Goal: Transaction & Acquisition: Purchase product/service

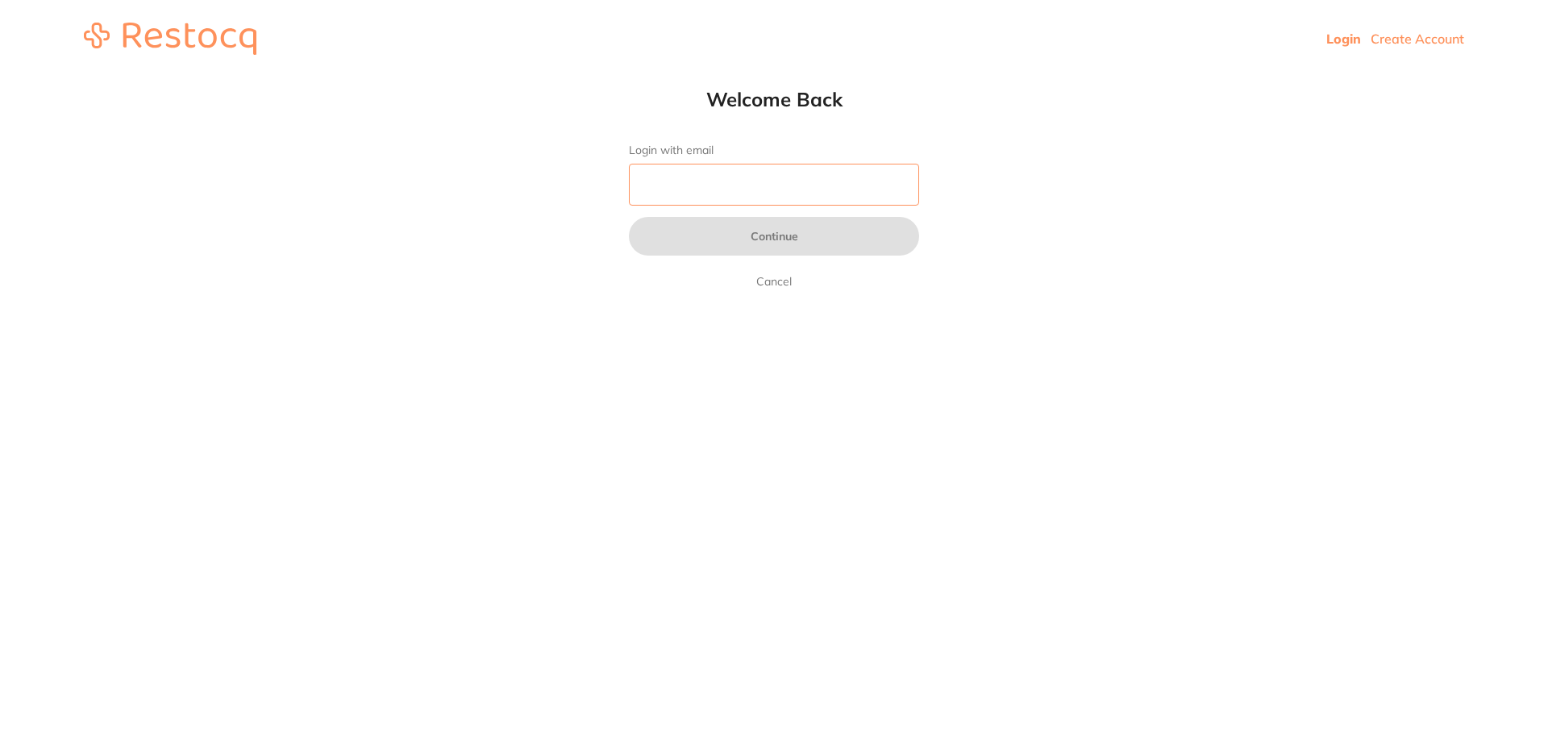
click at [671, 191] on input "Login with email" at bounding box center [774, 185] width 290 height 42
click at [683, 197] on input "Login with email" at bounding box center [774, 185] width 290 height 42
type input "[EMAIL_ADDRESS][DOMAIN_NAME]"
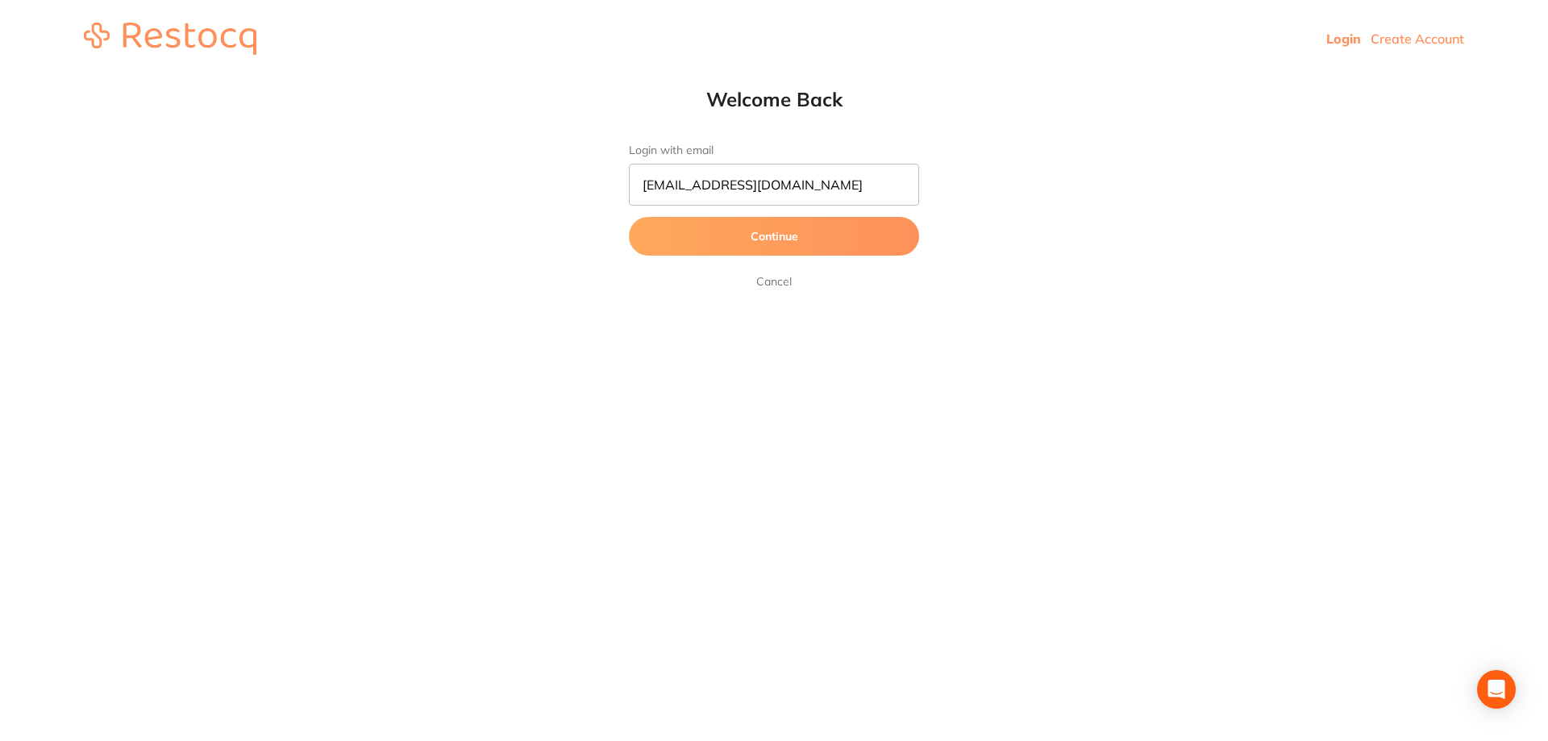
click at [709, 243] on button "Continue" at bounding box center [774, 236] width 290 height 39
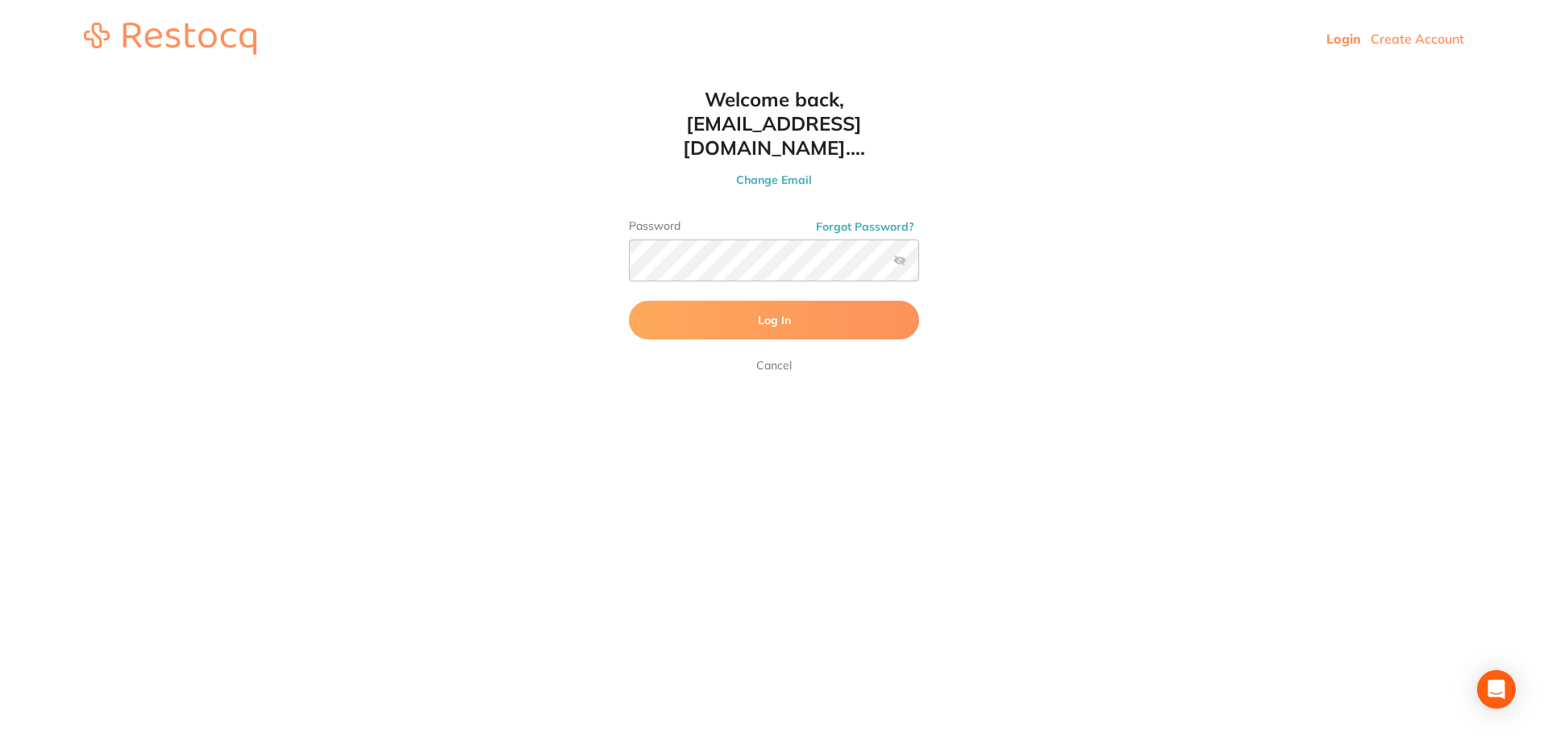
click at [707, 305] on button "Log In" at bounding box center [774, 320] width 290 height 39
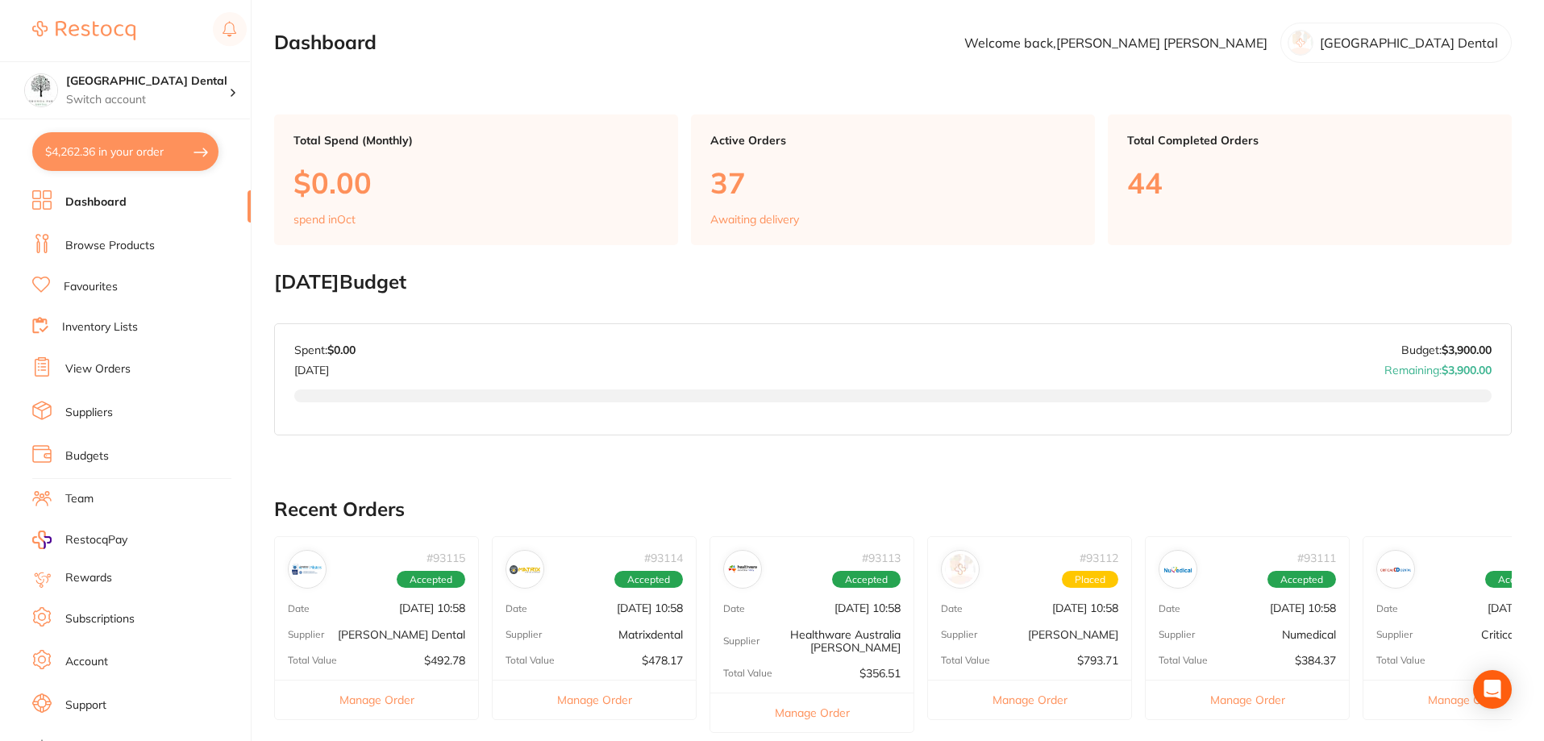
click at [114, 152] on button "$4,262.36 in your order" at bounding box center [125, 151] width 186 height 39
checkbox input "true"
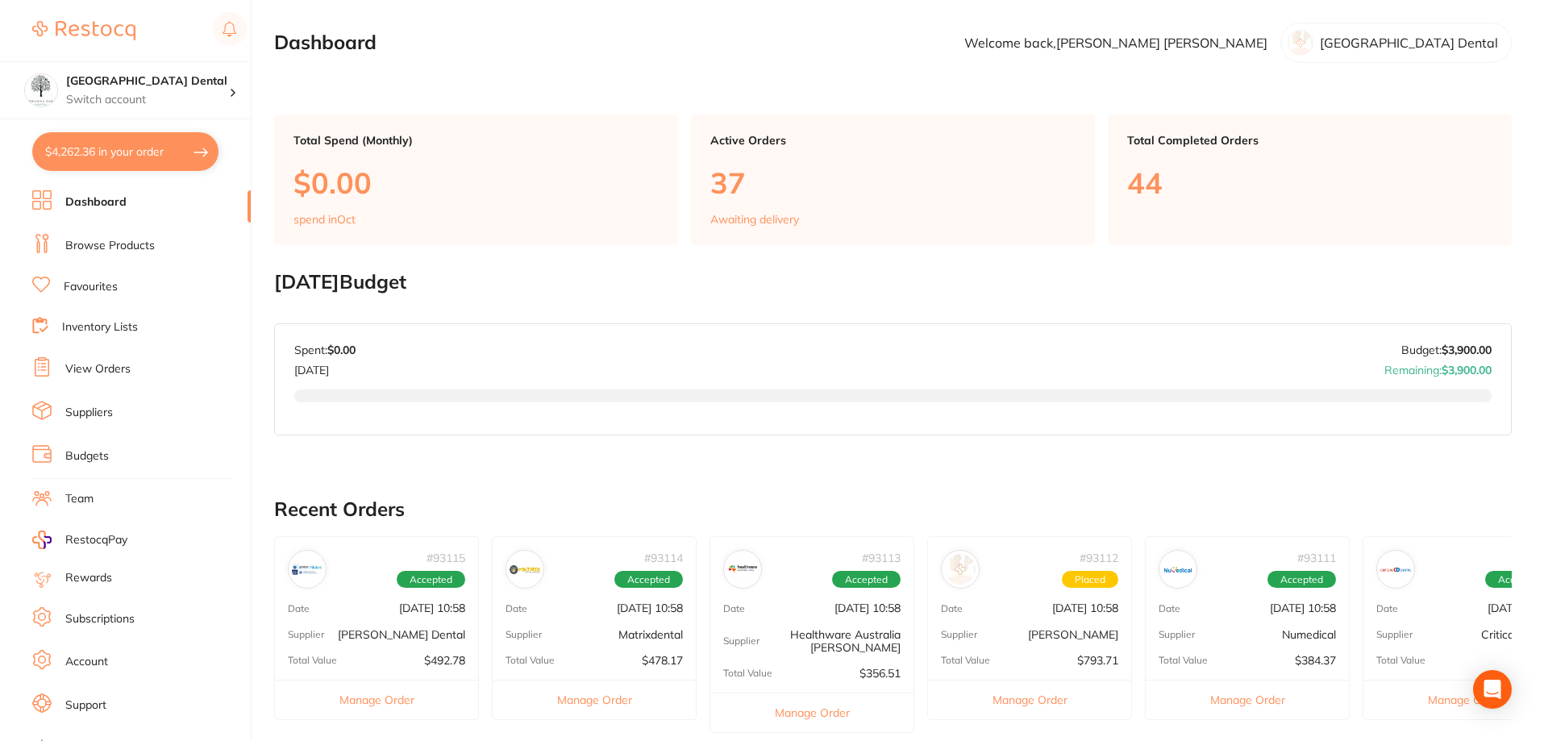
checkbox input "true"
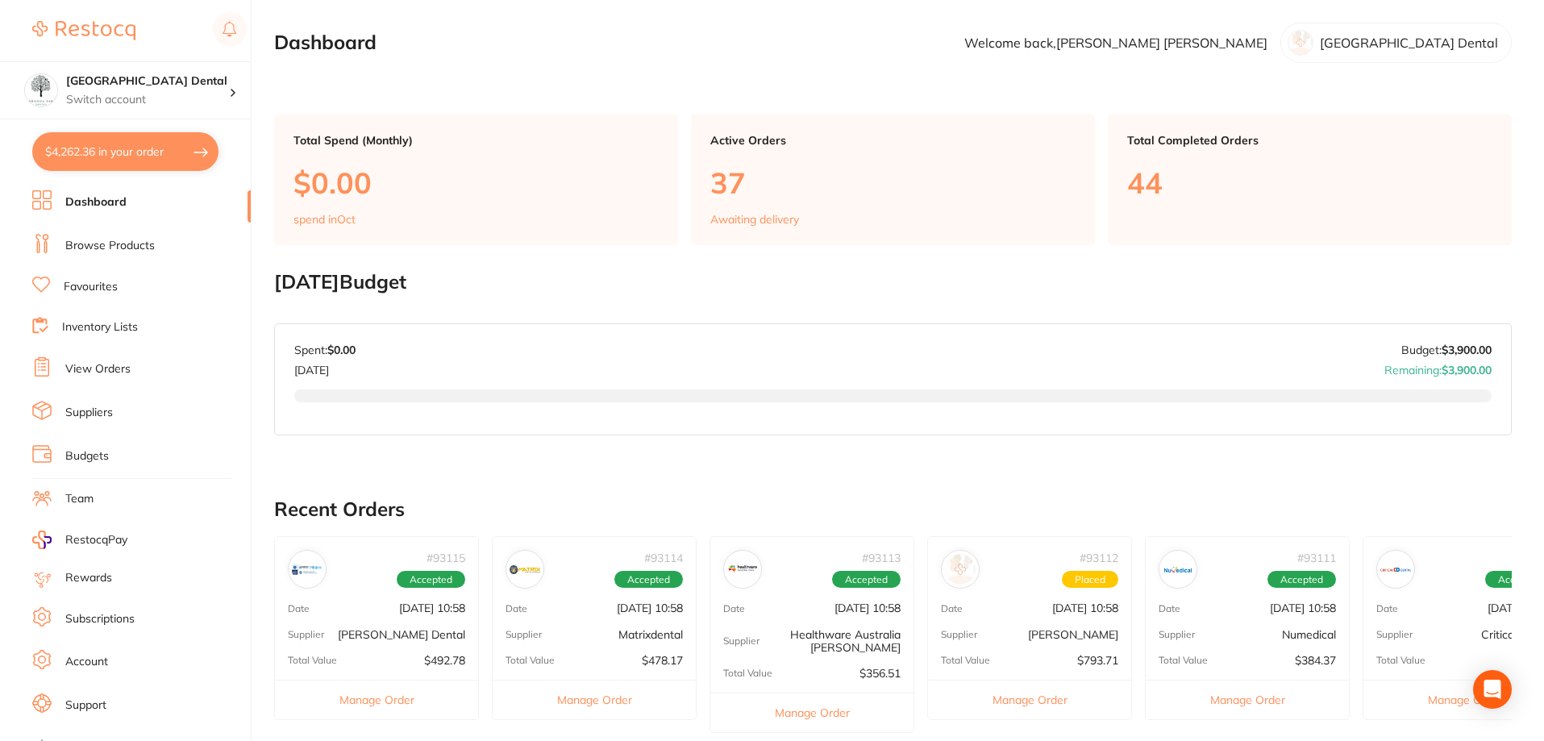
checkbox input "true"
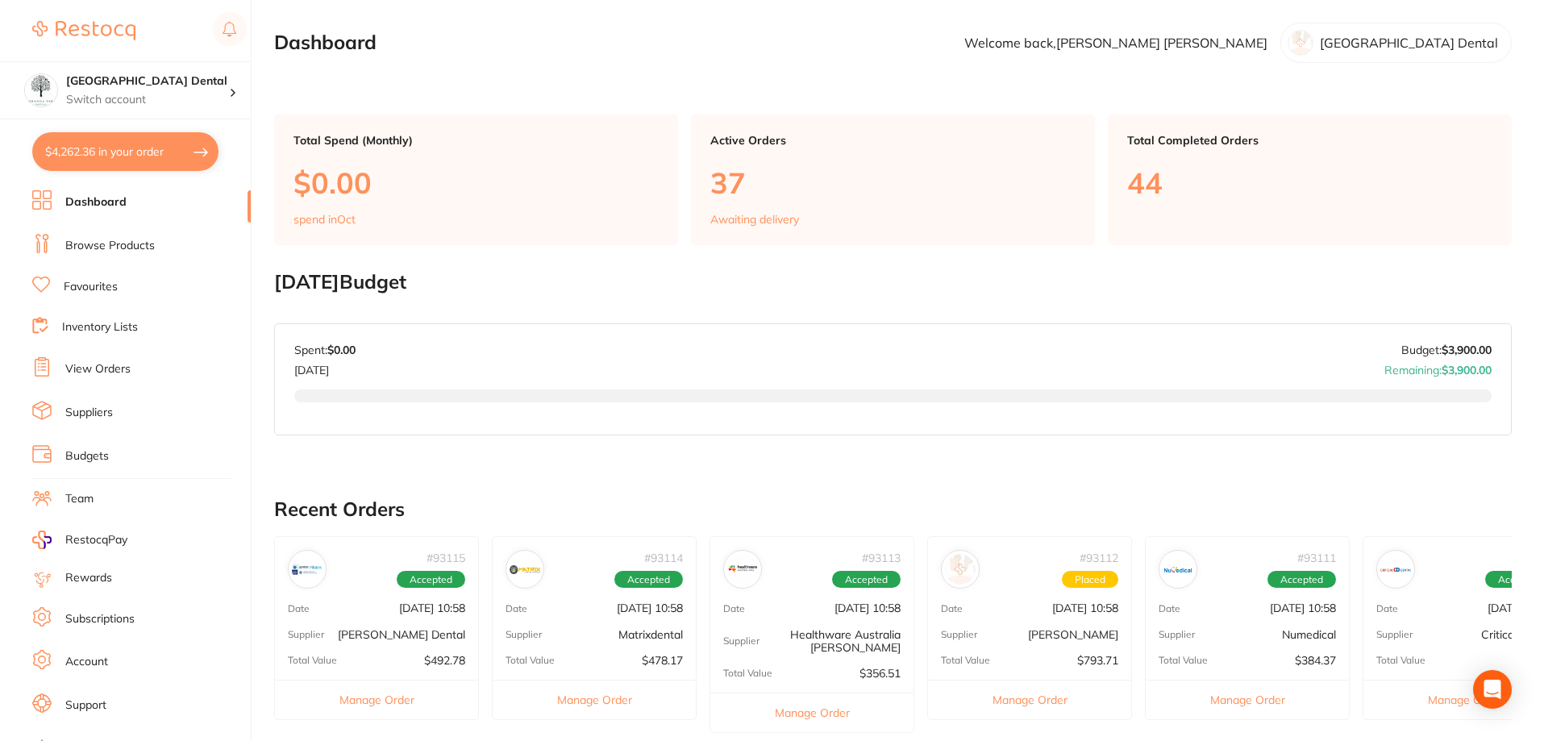
checkbox input "true"
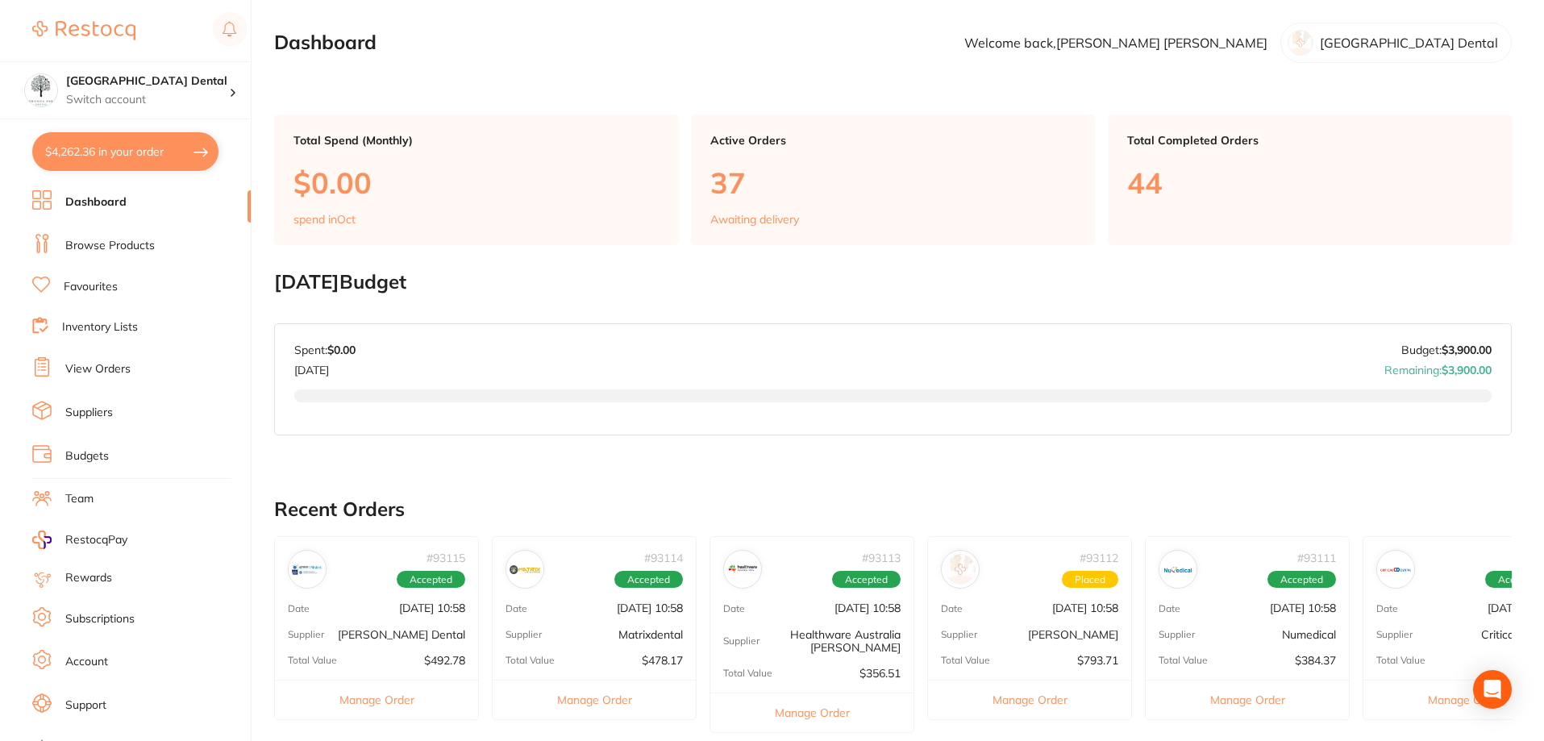
checkbox input "true"
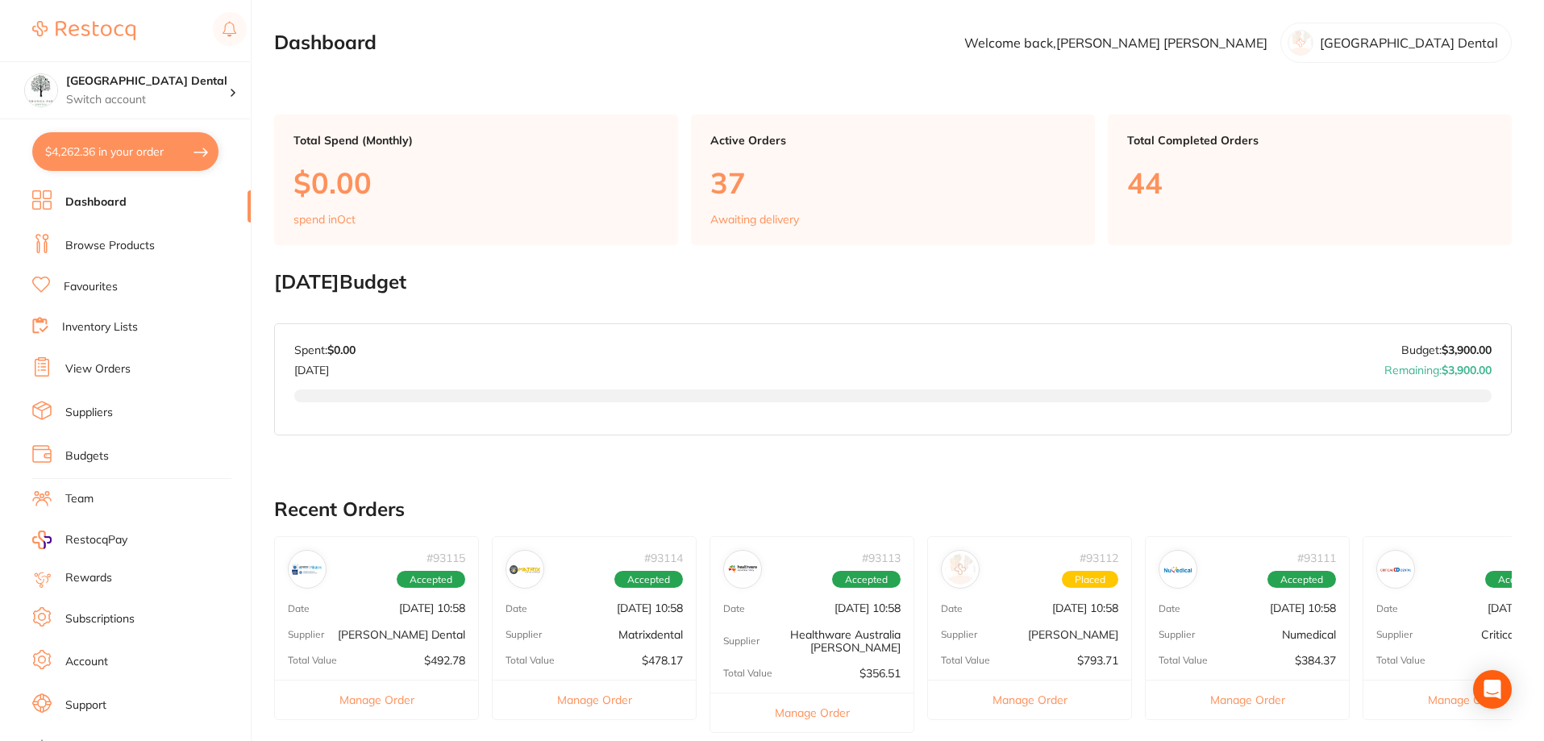
checkbox input "true"
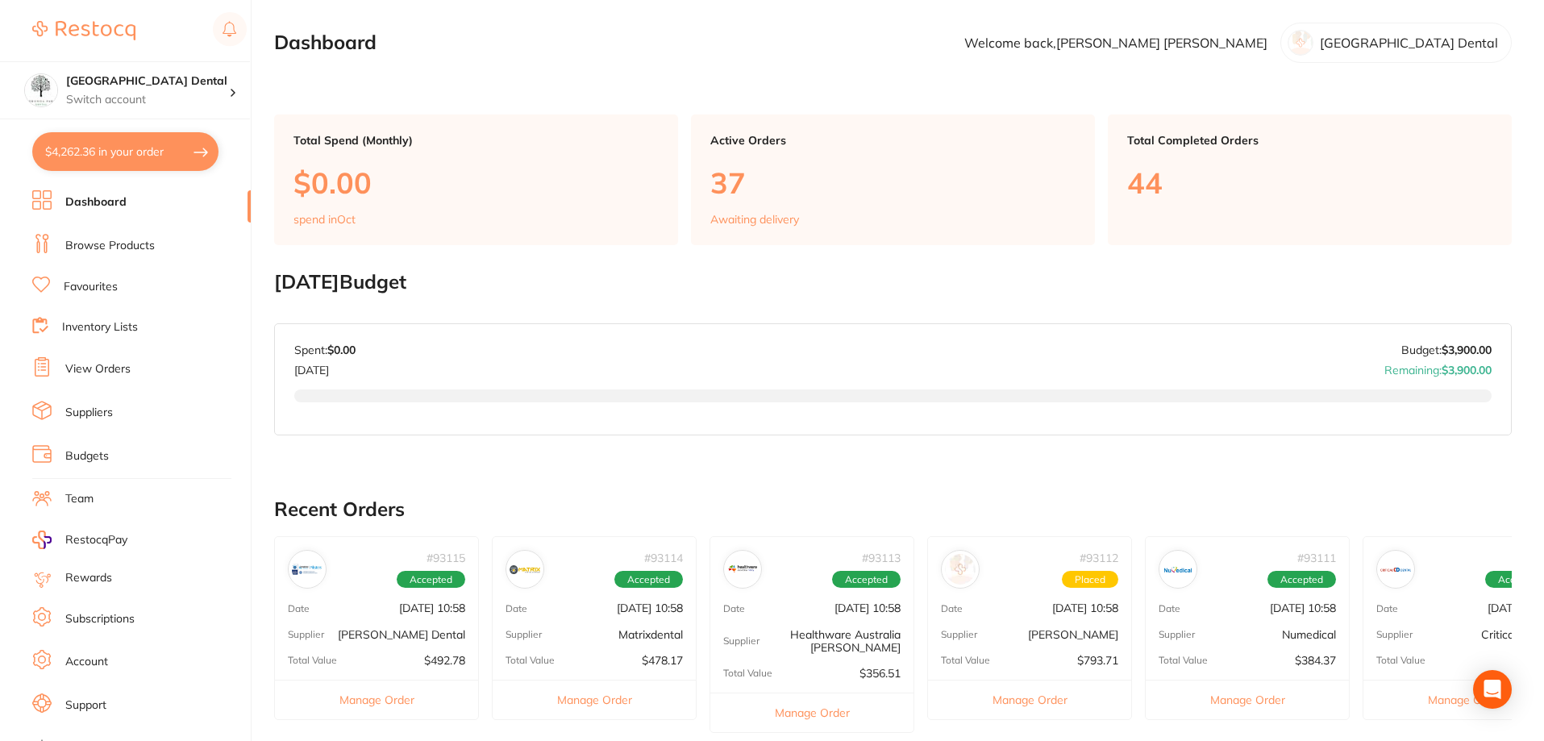
checkbox input "true"
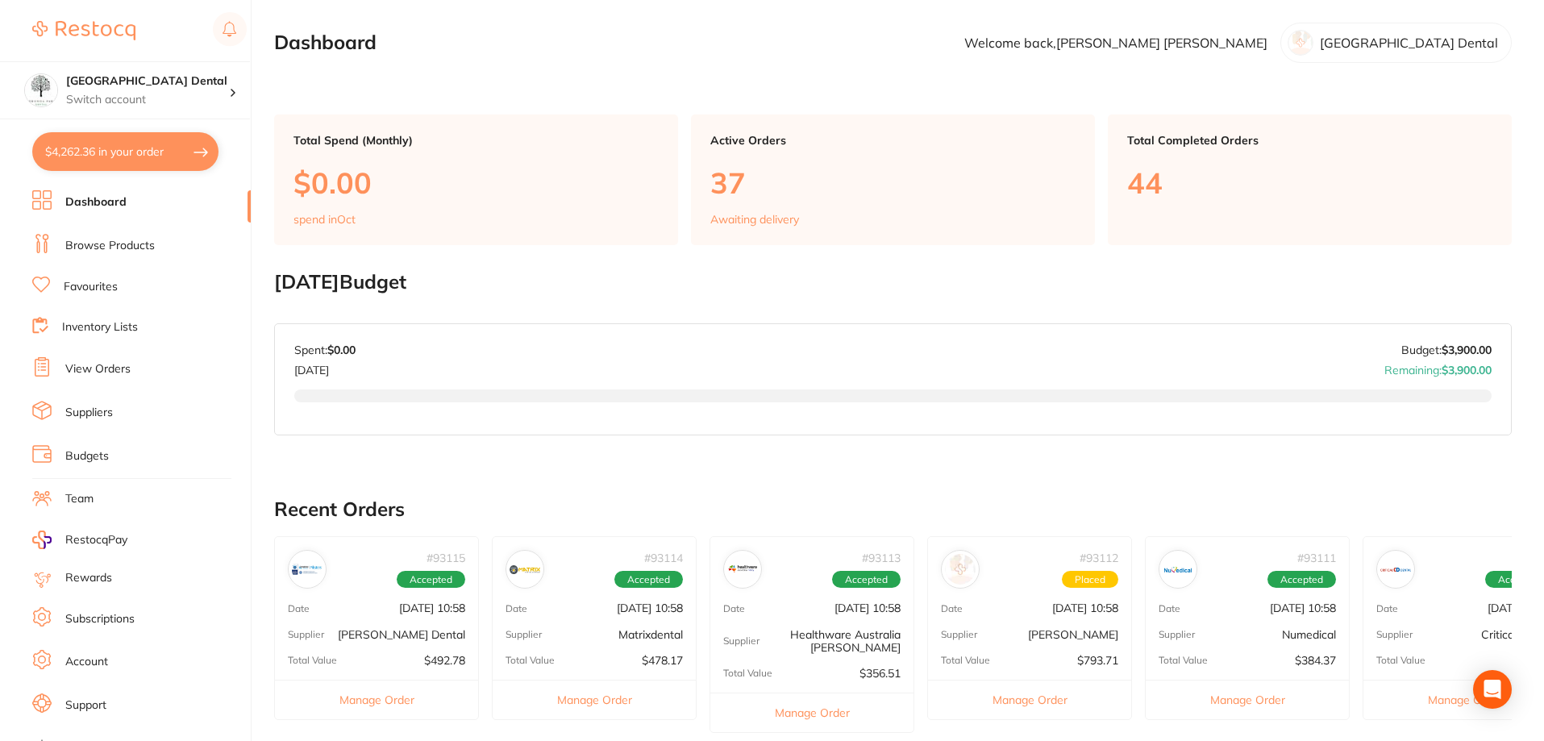
checkbox input "true"
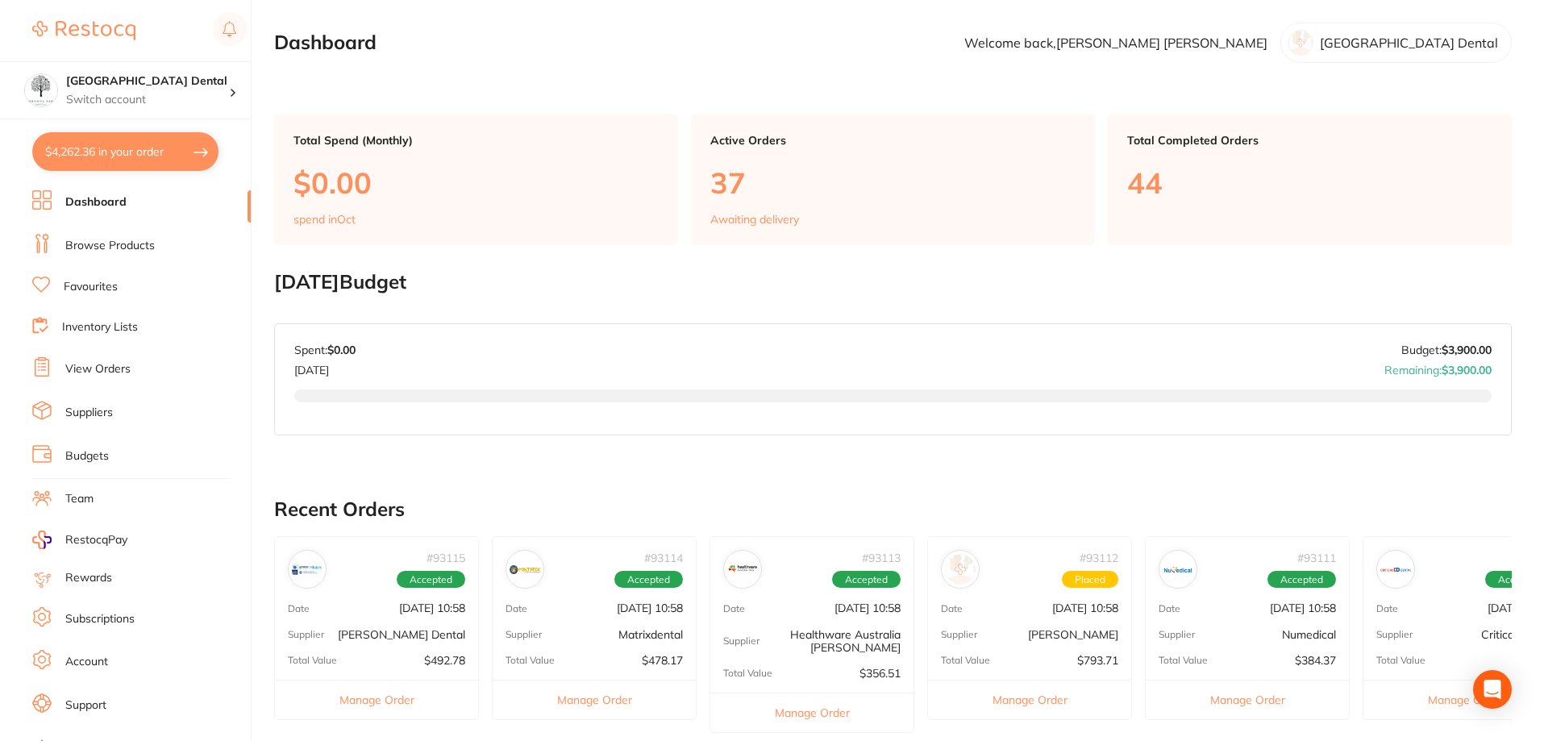
checkbox input "true"
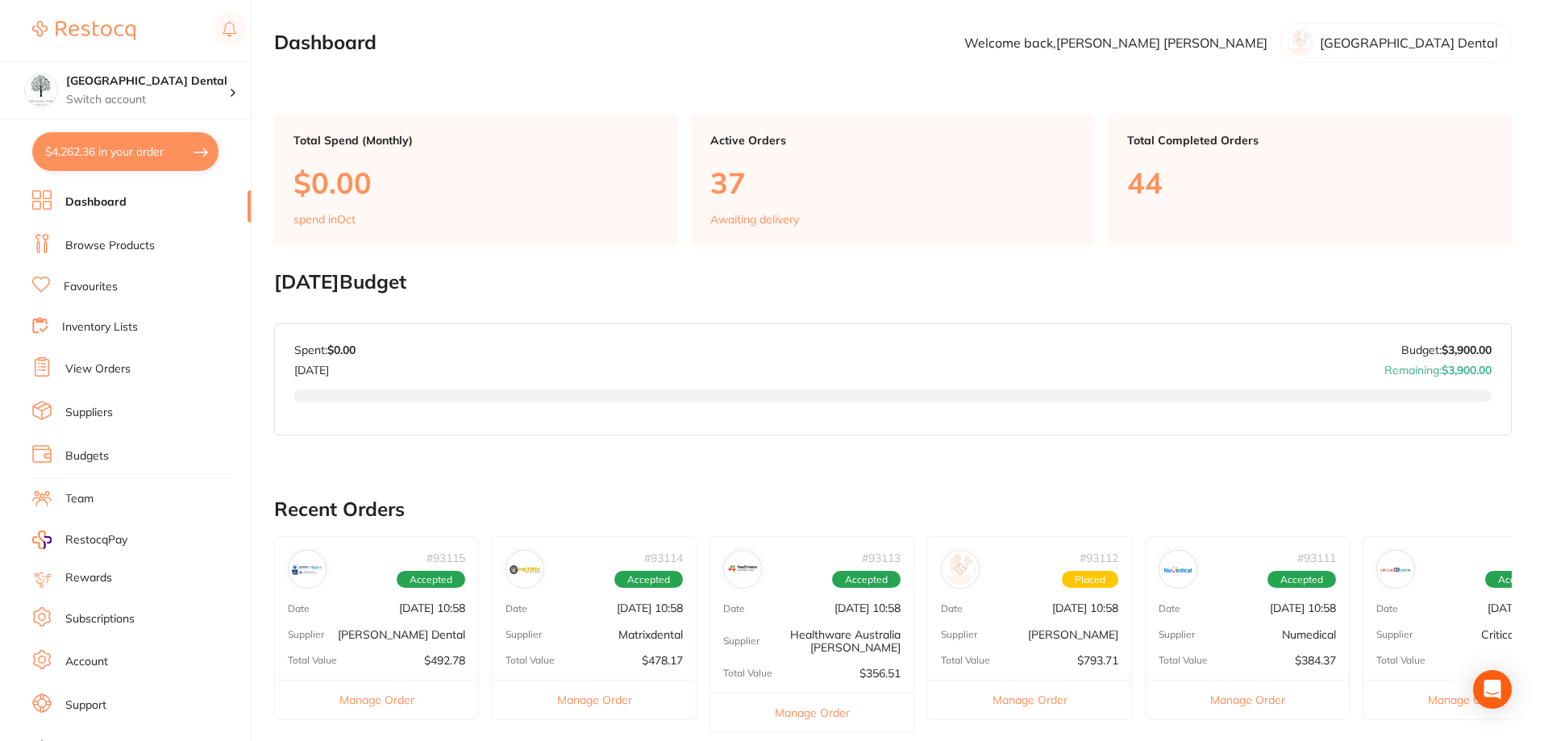
checkbox input "true"
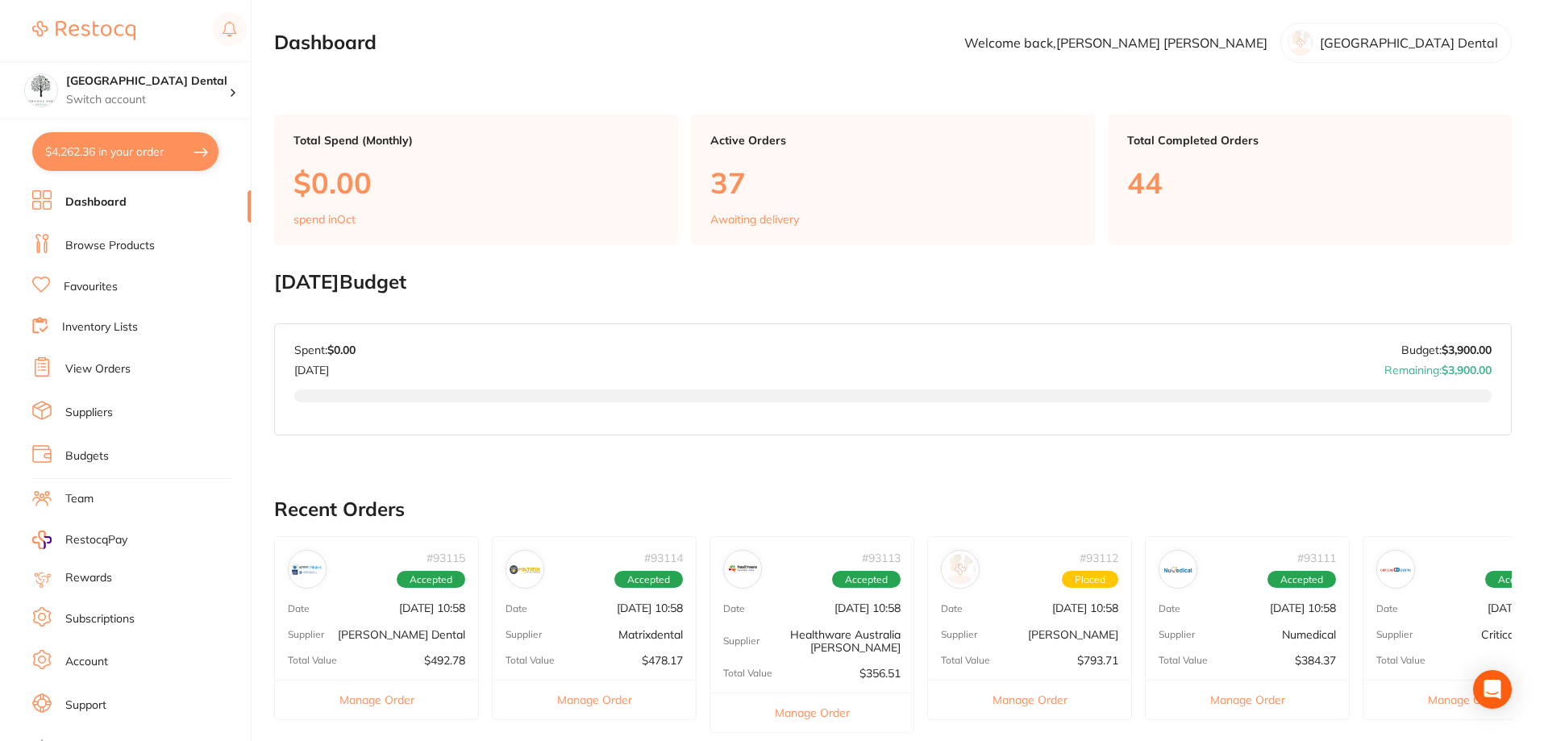
checkbox input "true"
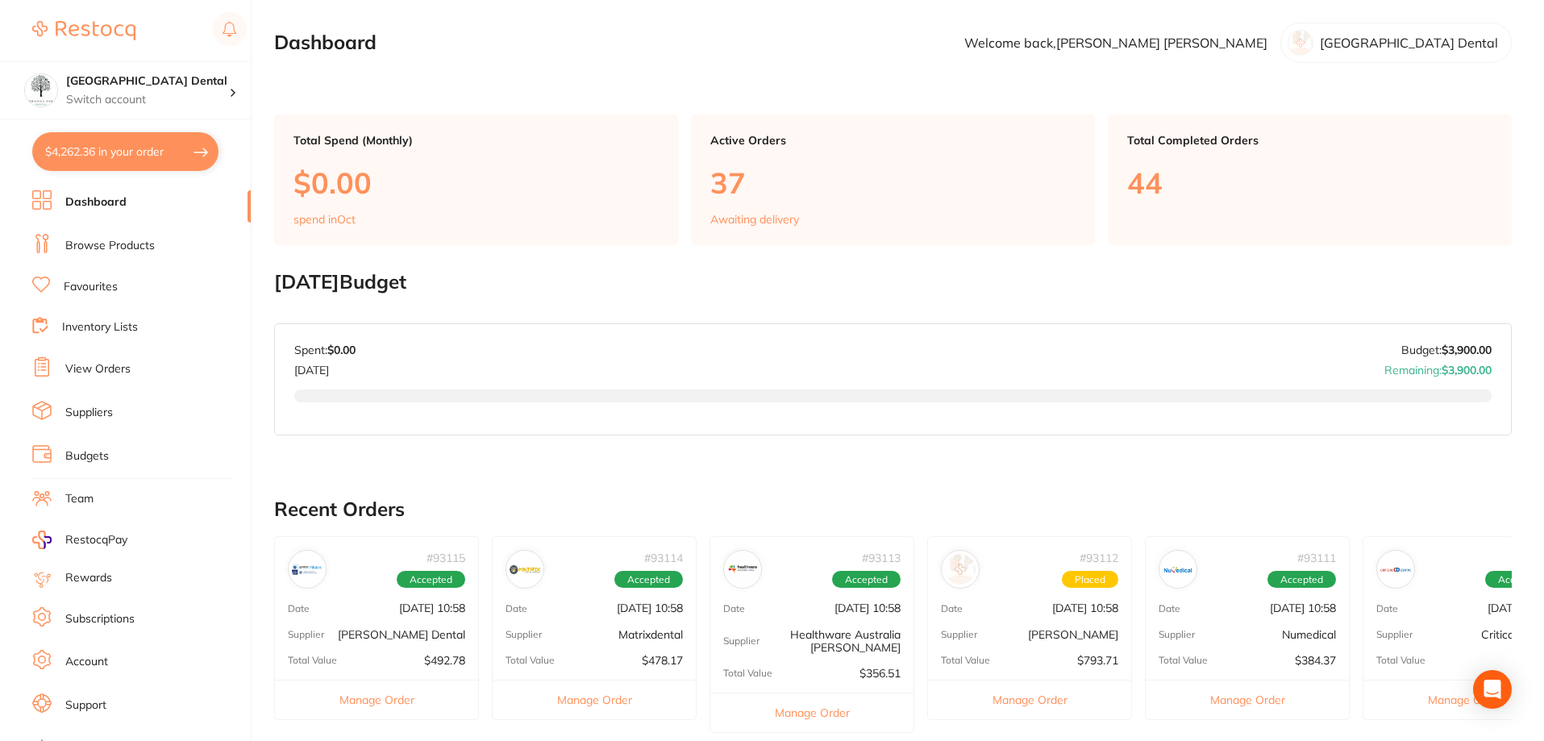
checkbox input "true"
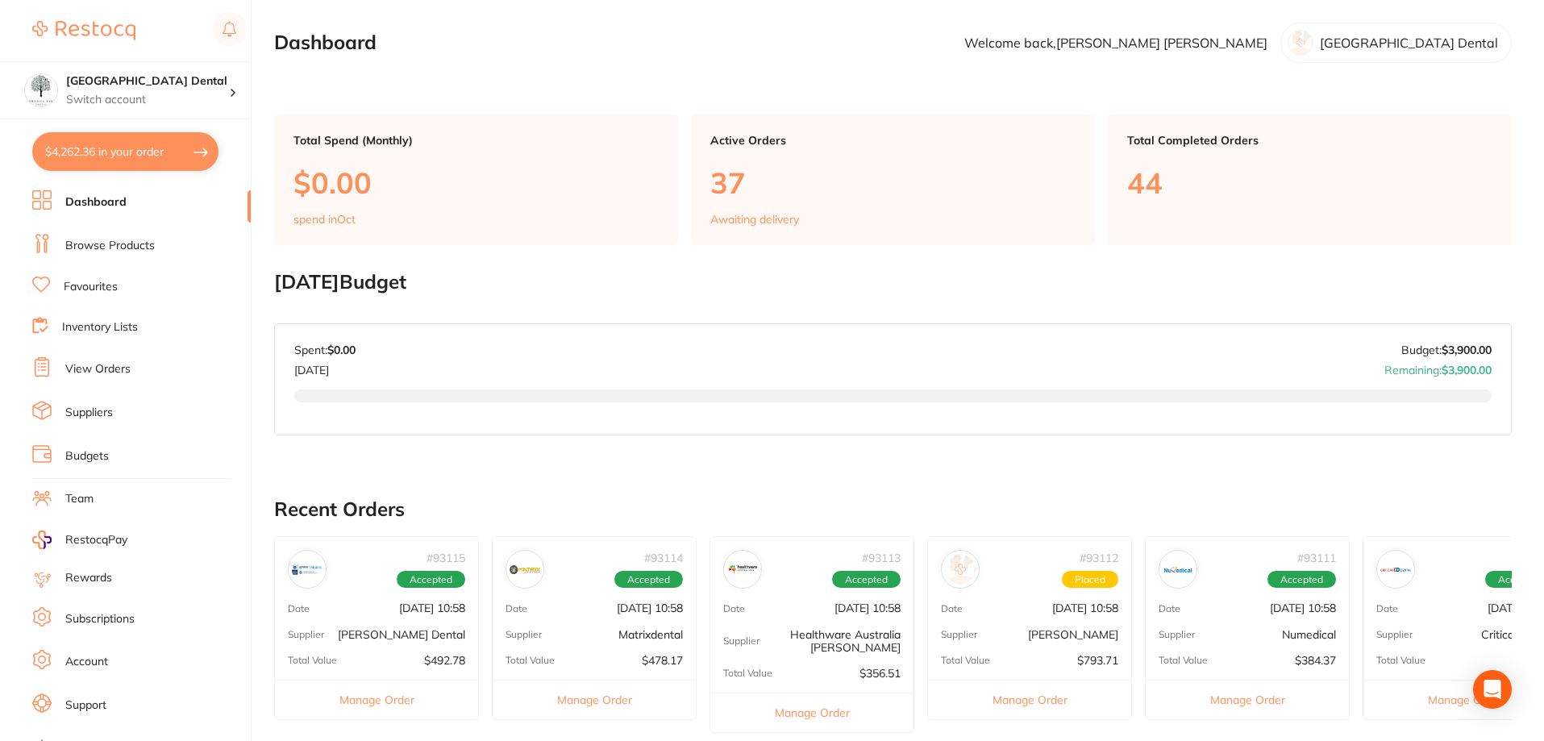
checkbox input "true"
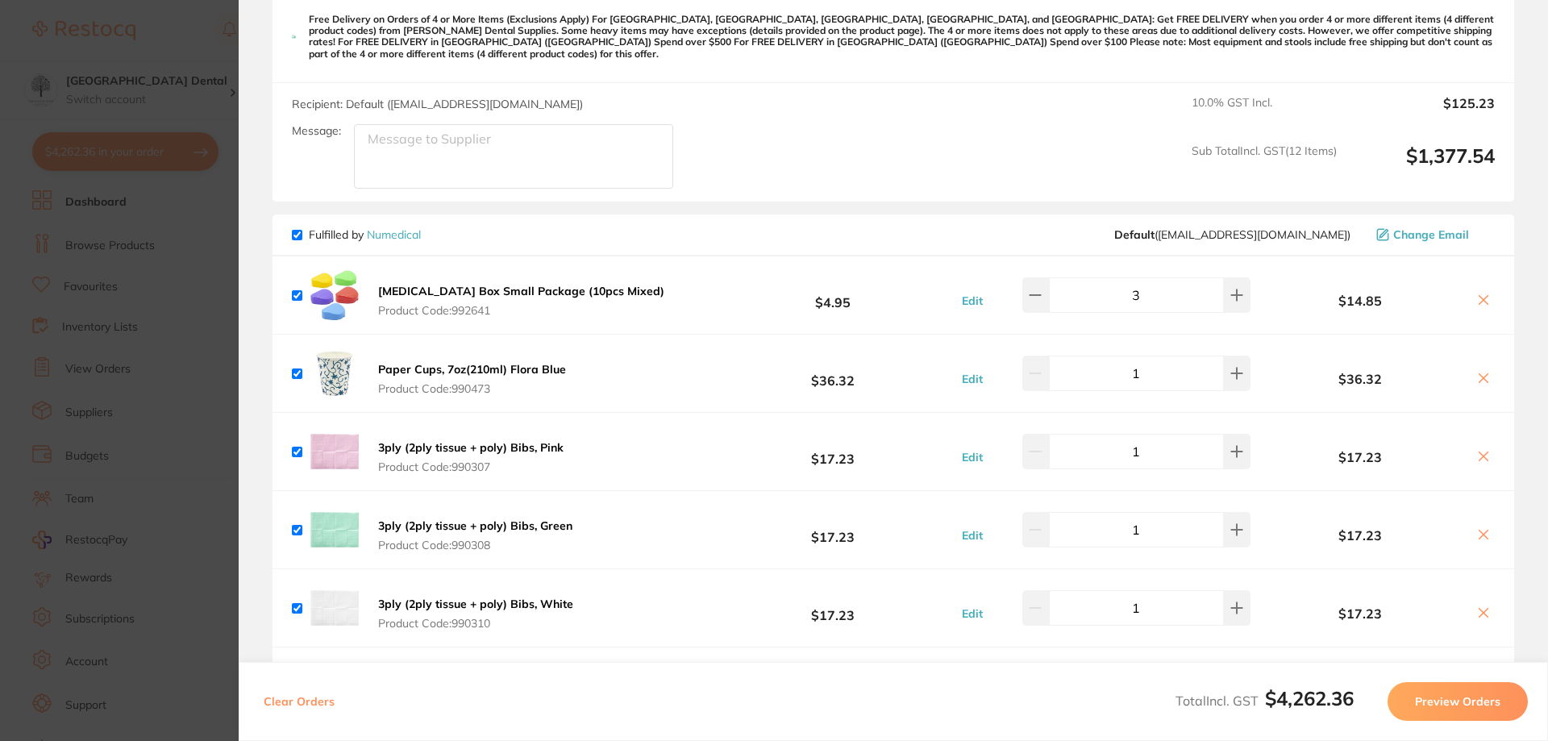
scroll to position [2645, 0]
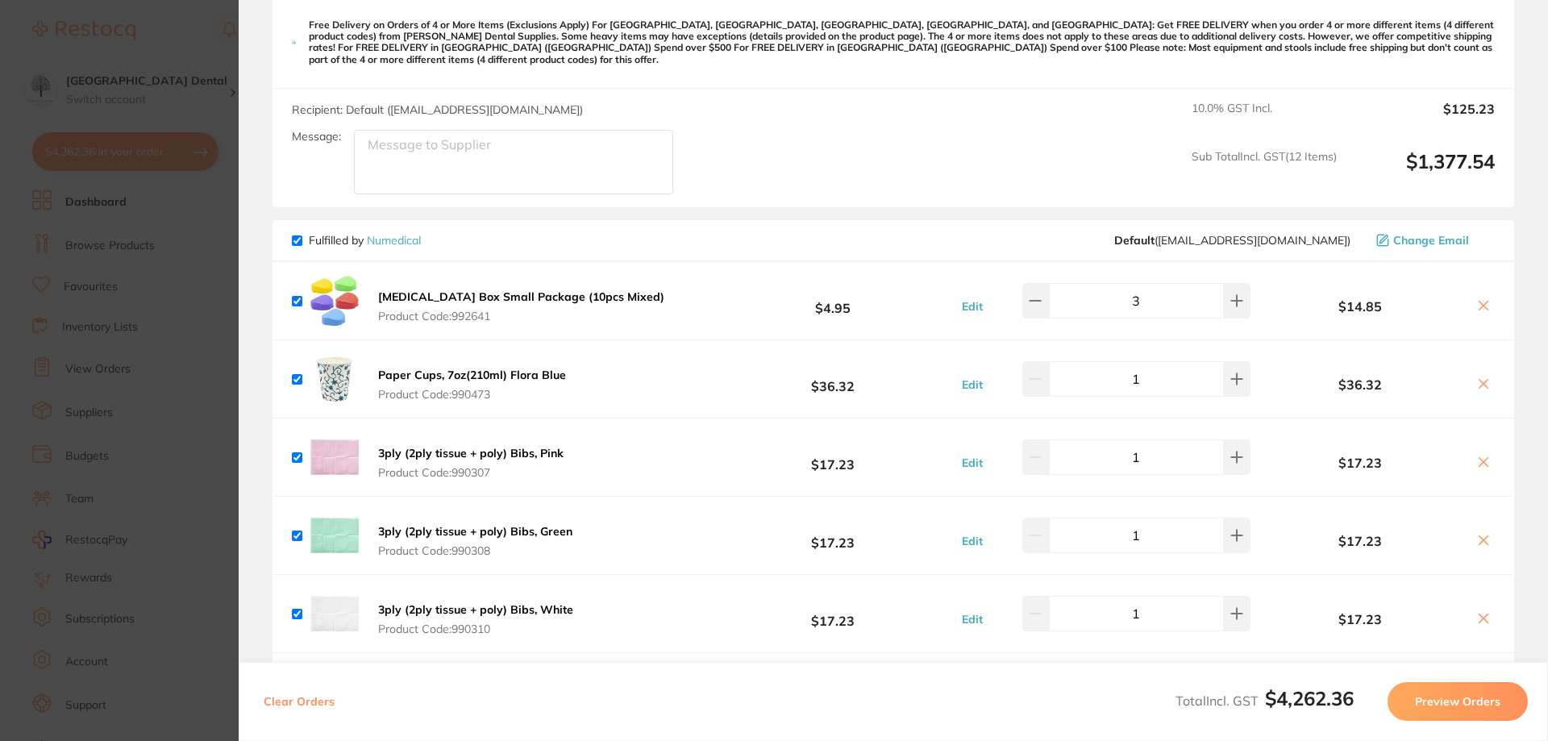
click at [129, 22] on section "Update RRP Set your pre negotiated price for this item. Item Agreed RRP (excl. …" at bounding box center [774, 370] width 1548 height 741
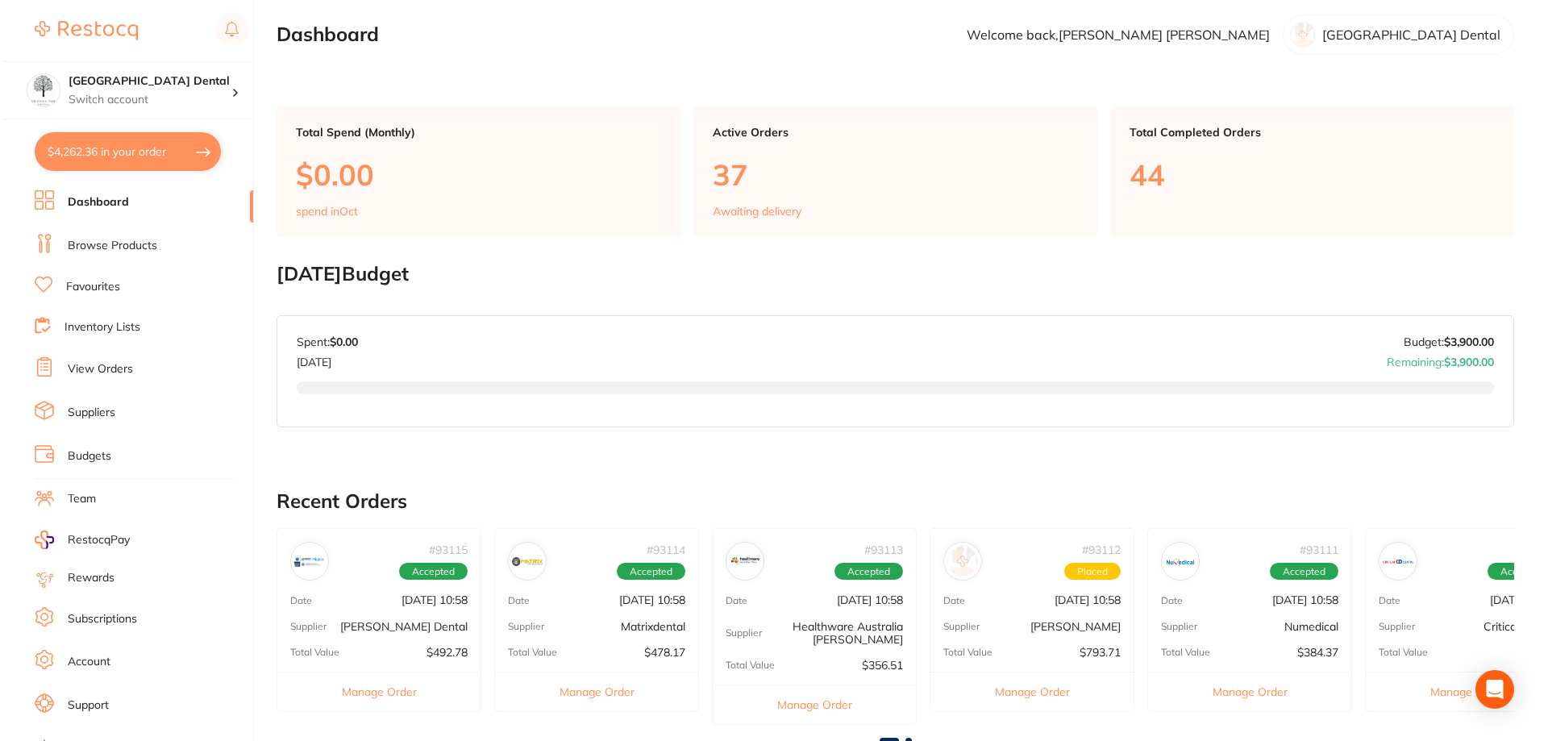
scroll to position [0, 0]
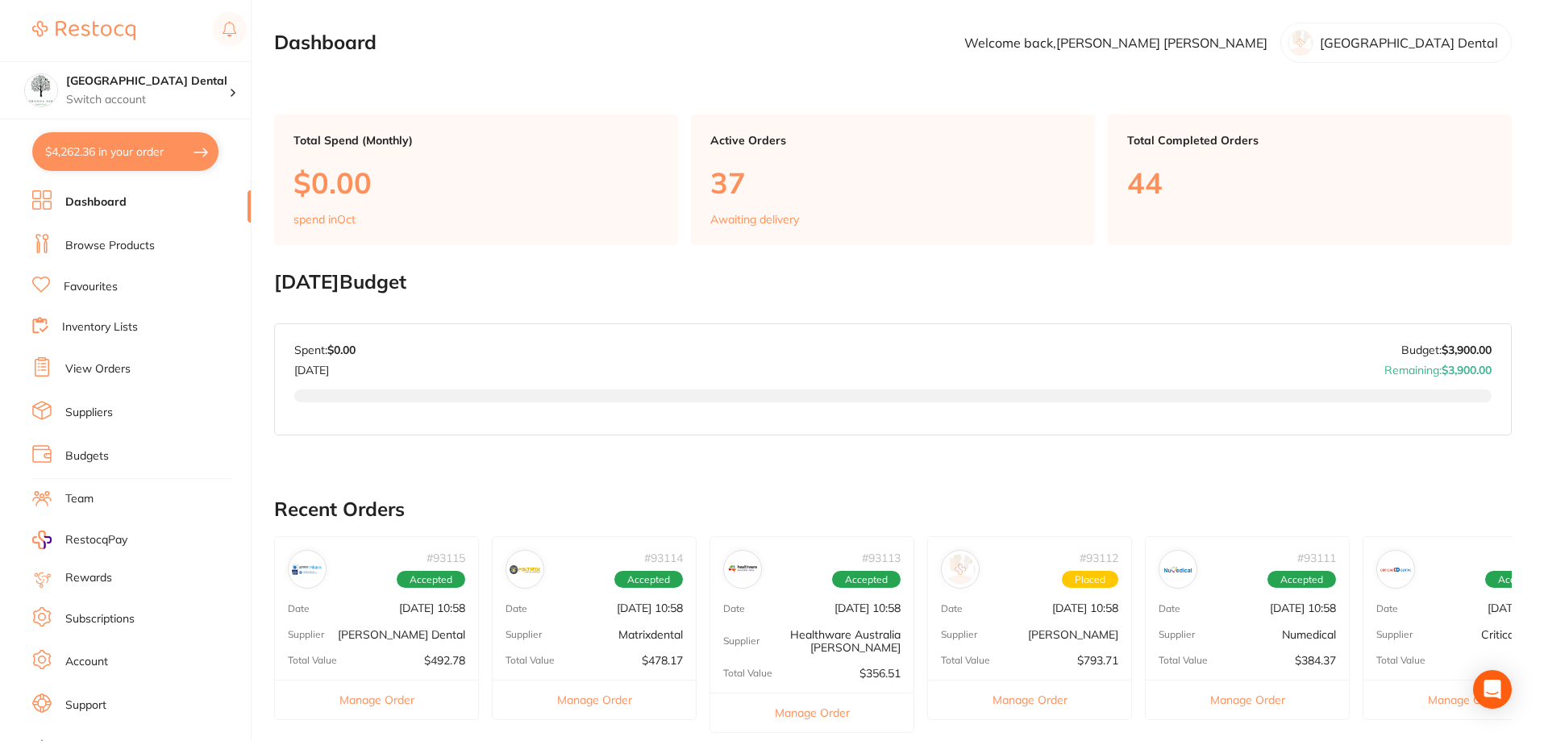
click at [128, 227] on ul "Dashboard Browse Products Favourites Inventory Lists View Orders Suppliers Budg…" at bounding box center [141, 468] width 219 height 556
click at [114, 255] on li "Browse Products" at bounding box center [141, 246] width 219 height 24
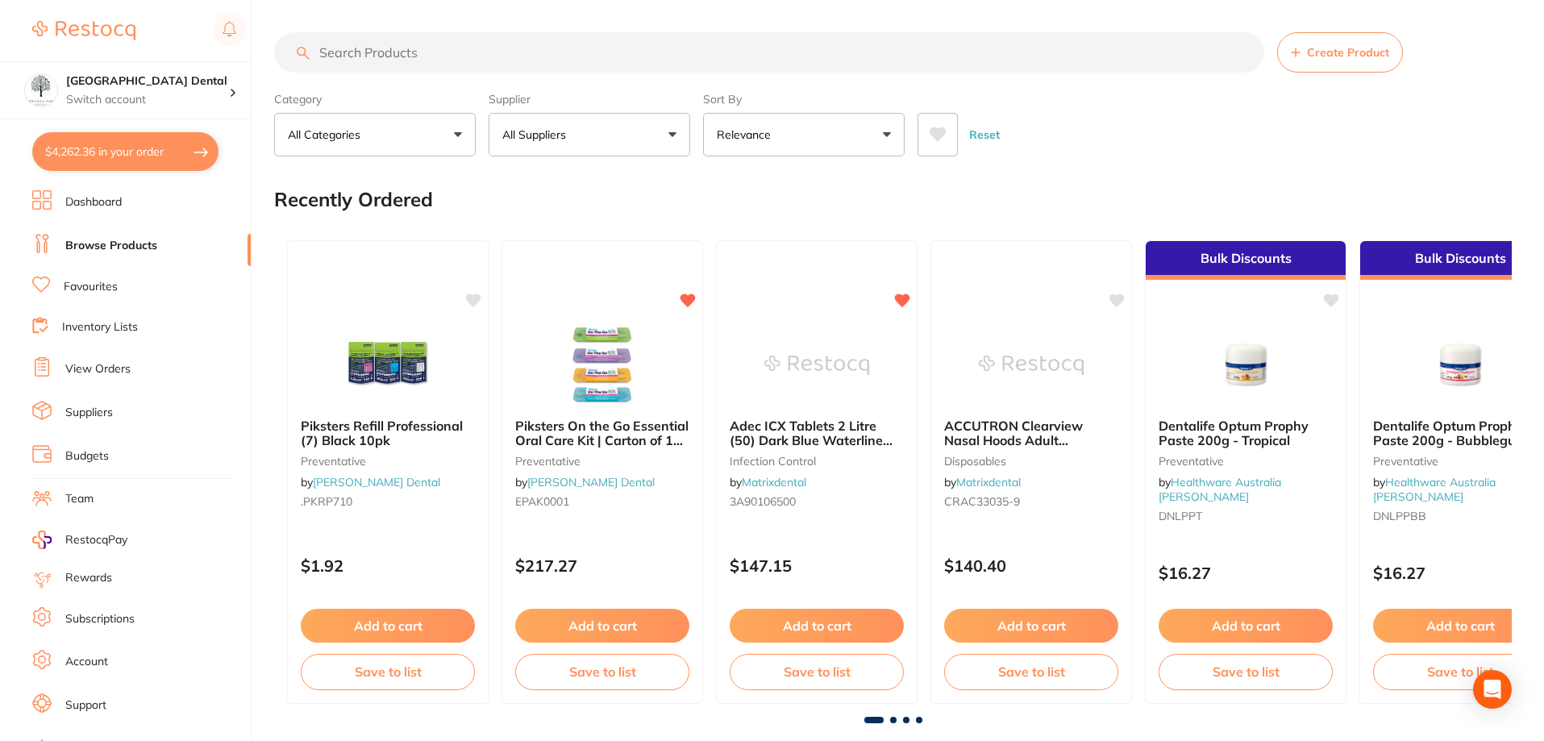
click at [495, 65] on input "search" at bounding box center [769, 52] width 990 height 40
type input "miltons"
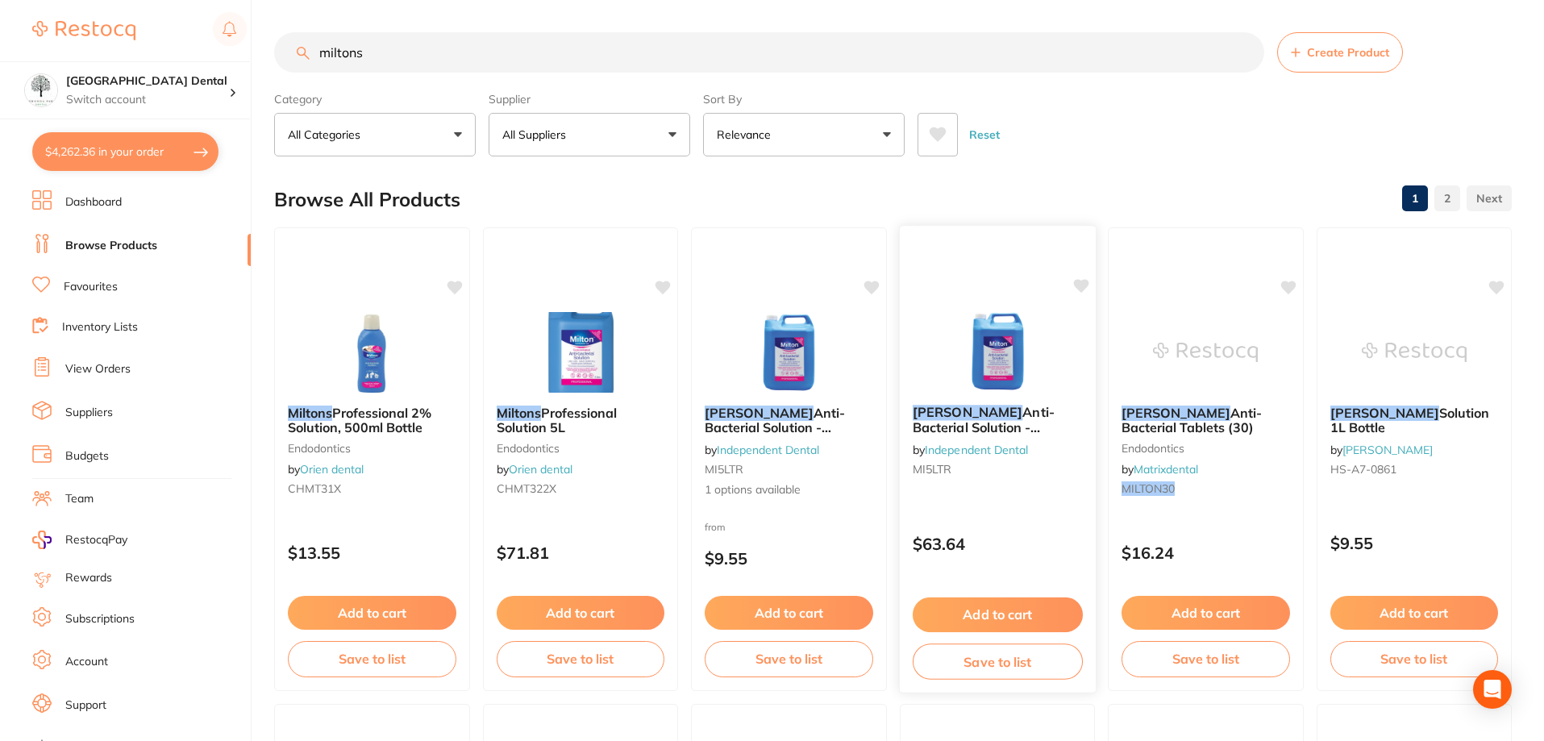
click at [997, 364] on img at bounding box center [997, 350] width 106 height 81
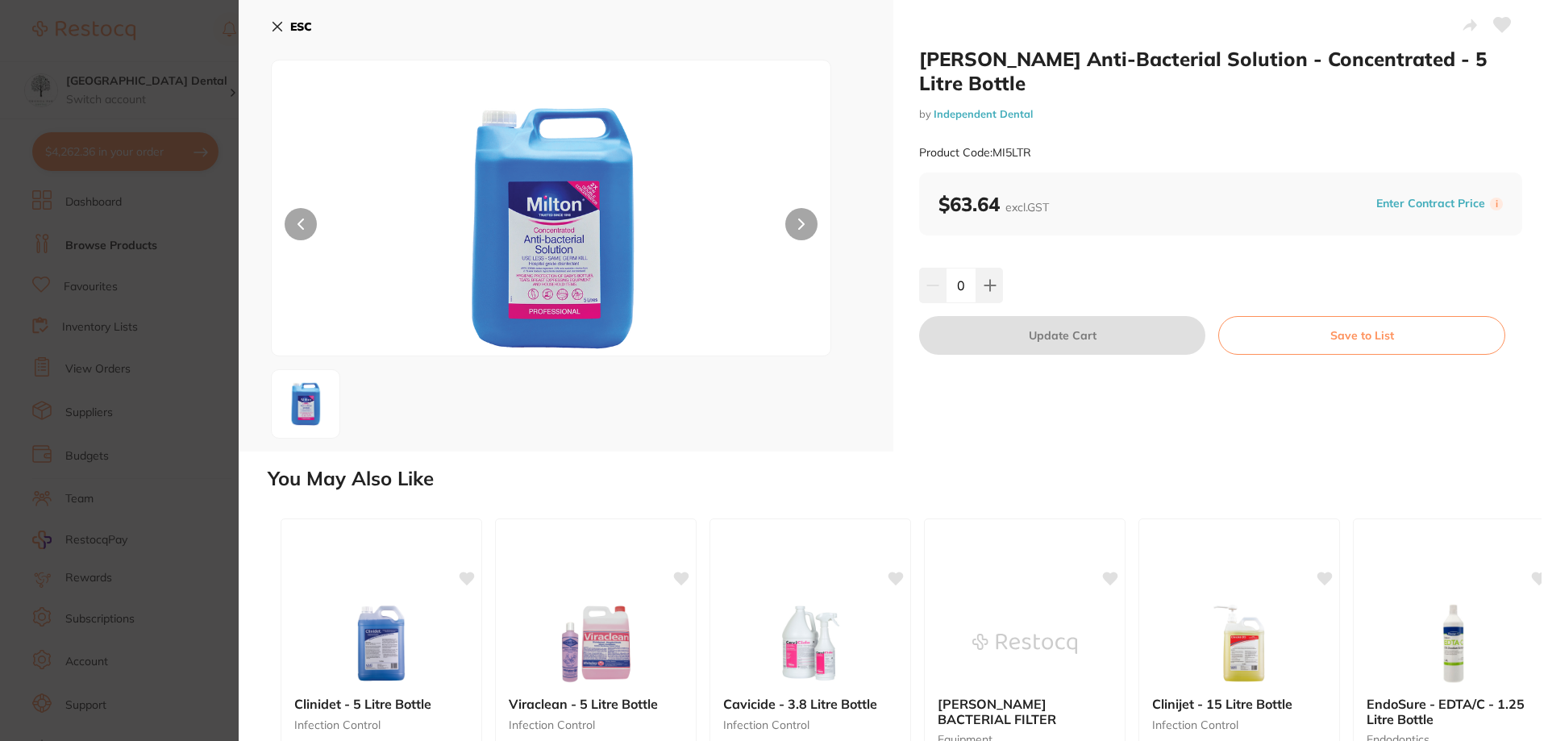
click at [281, 23] on icon at bounding box center [277, 27] width 9 height 9
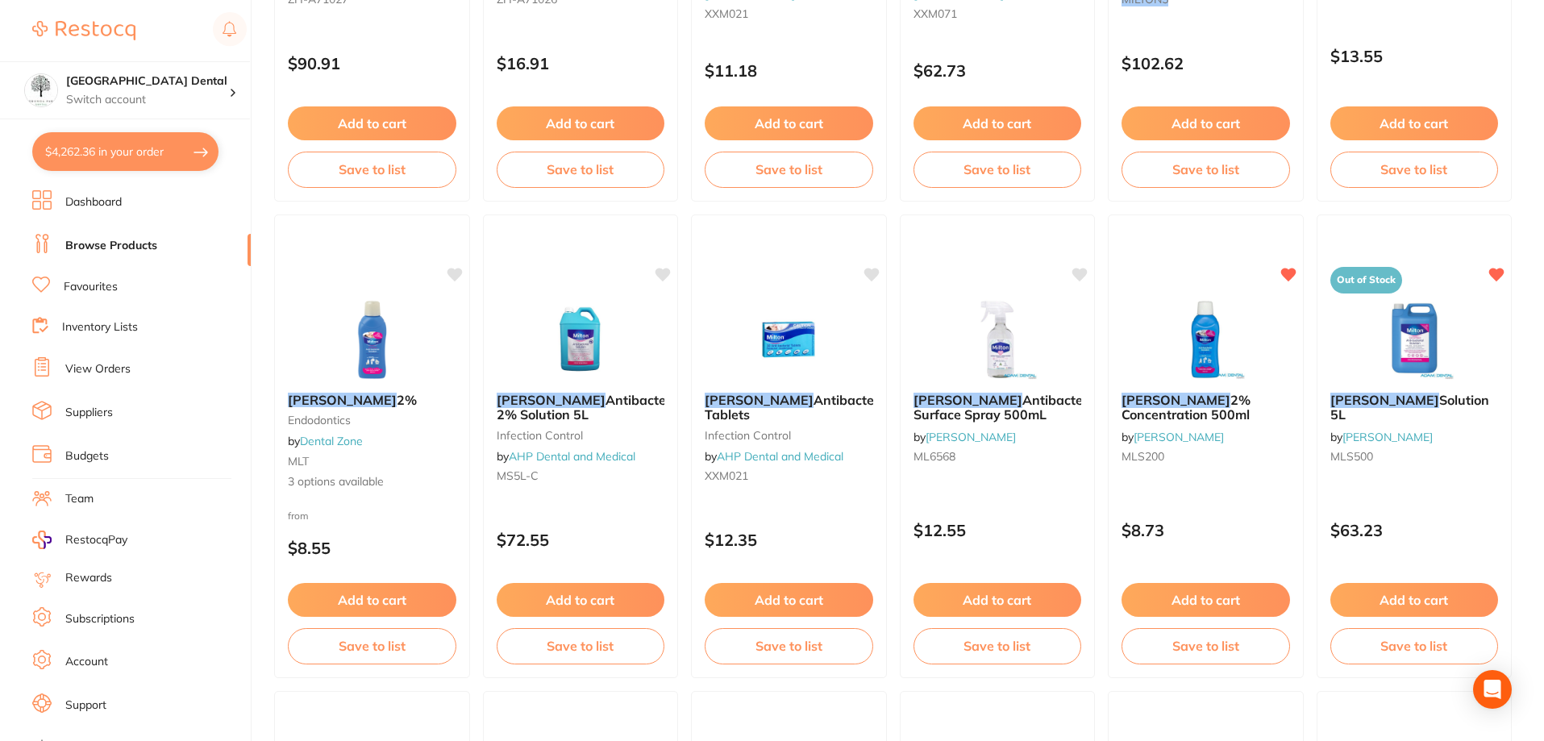
scroll to position [968, 0]
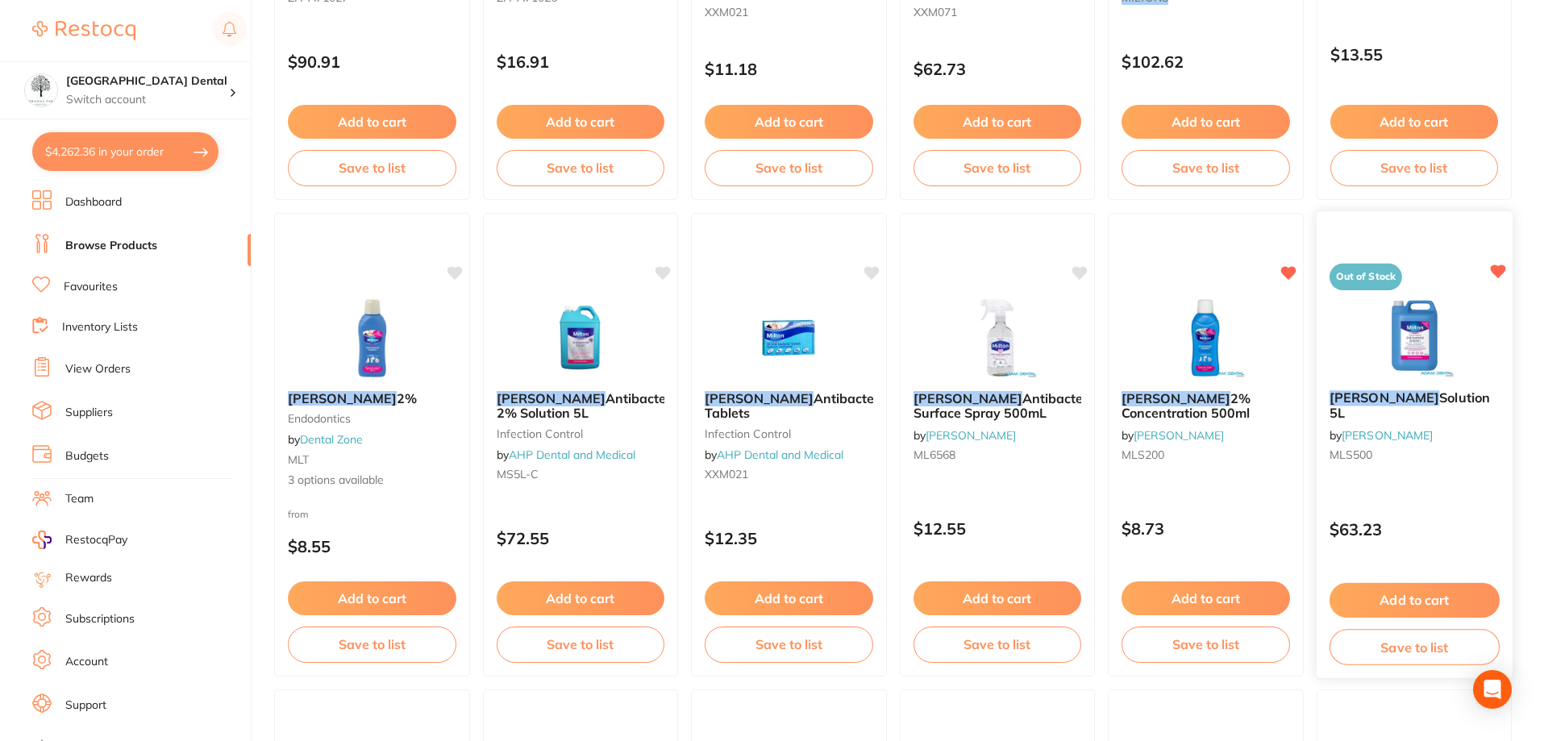
click at [1414, 594] on button "Add to cart" at bounding box center [1414, 600] width 170 height 35
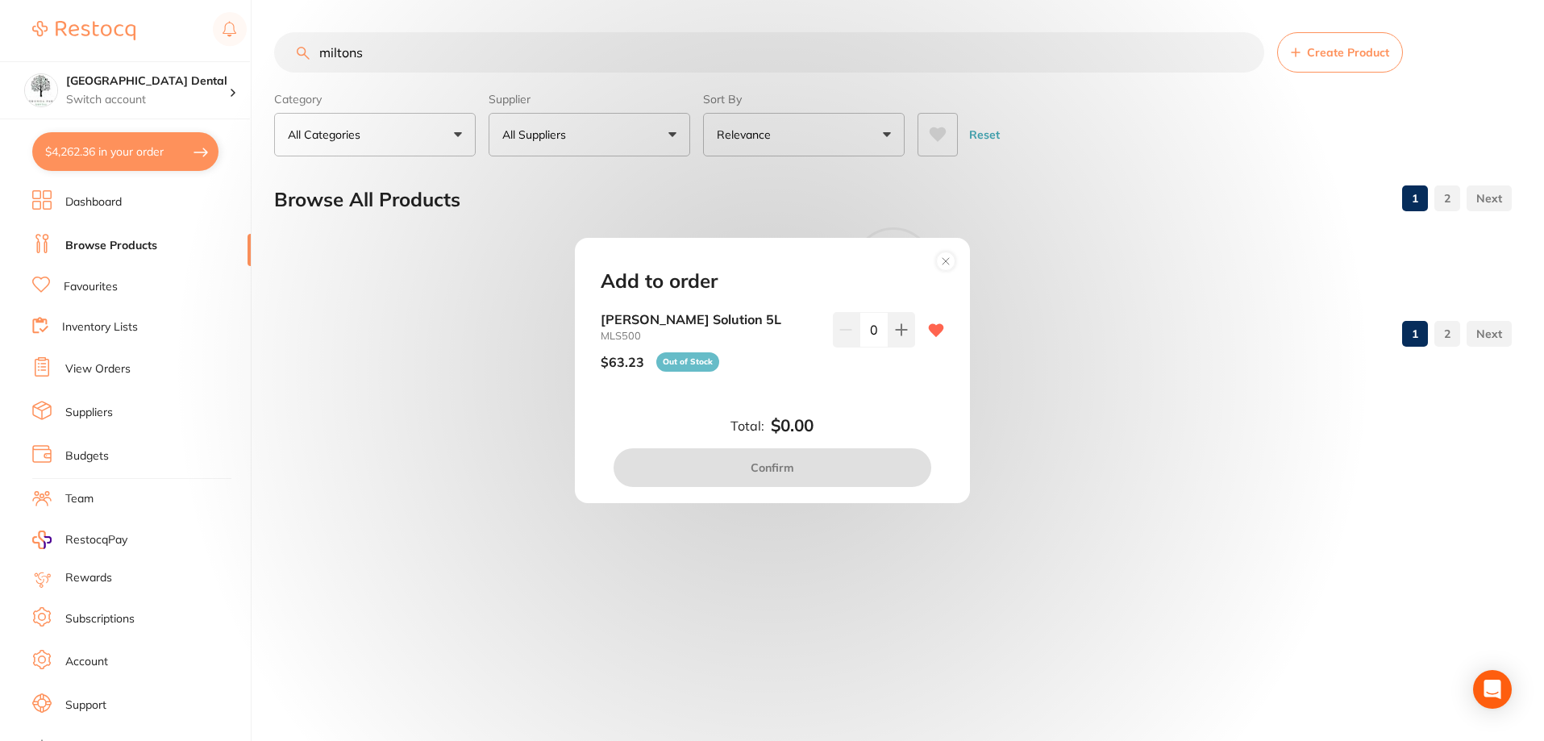
scroll to position [0, 0]
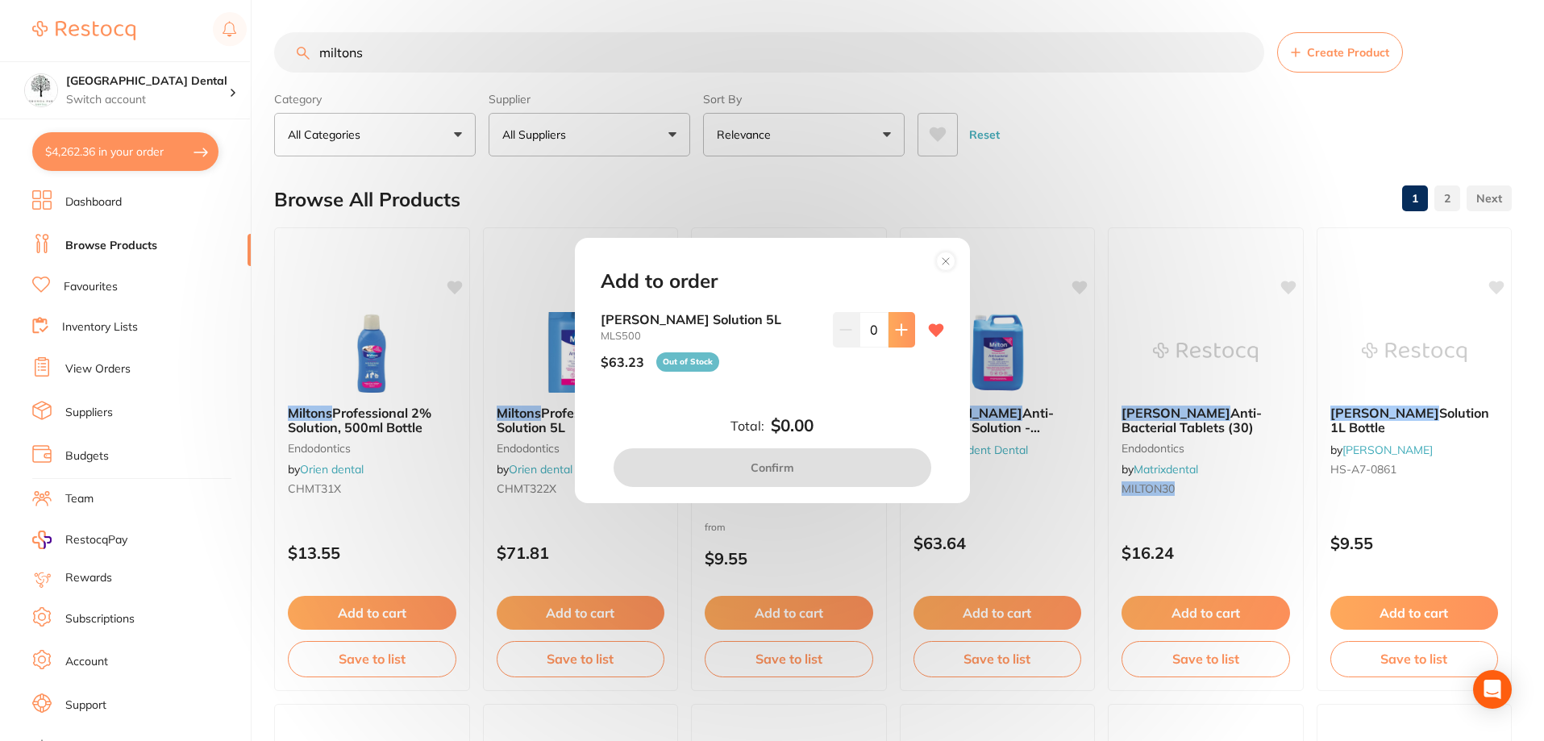
click at [895, 330] on icon at bounding box center [901, 329] width 13 height 13
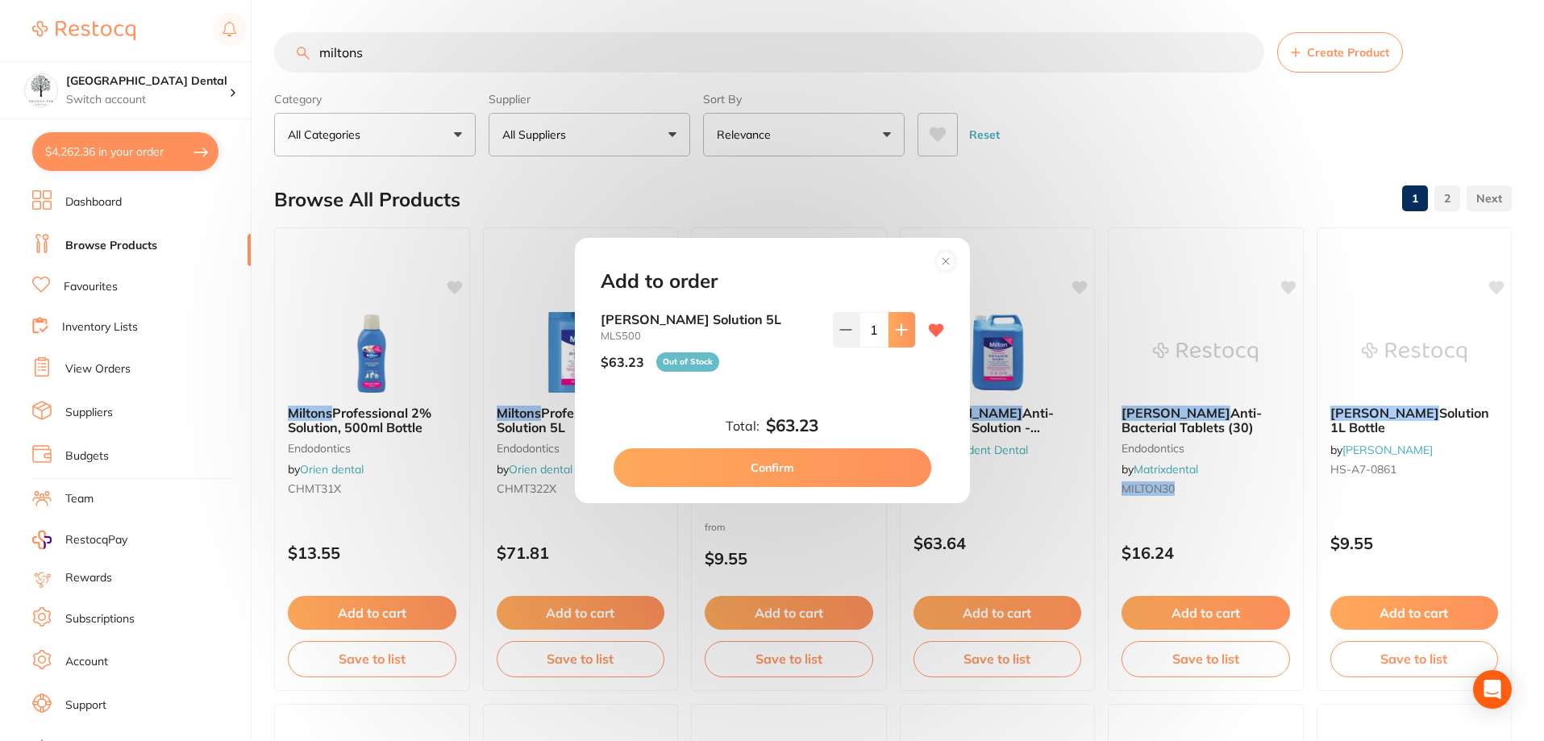
click at [910, 328] on button at bounding box center [902, 329] width 27 height 35
type input "2"
click at [785, 471] on button "Confirm" at bounding box center [773, 467] width 318 height 39
checkbox input "false"
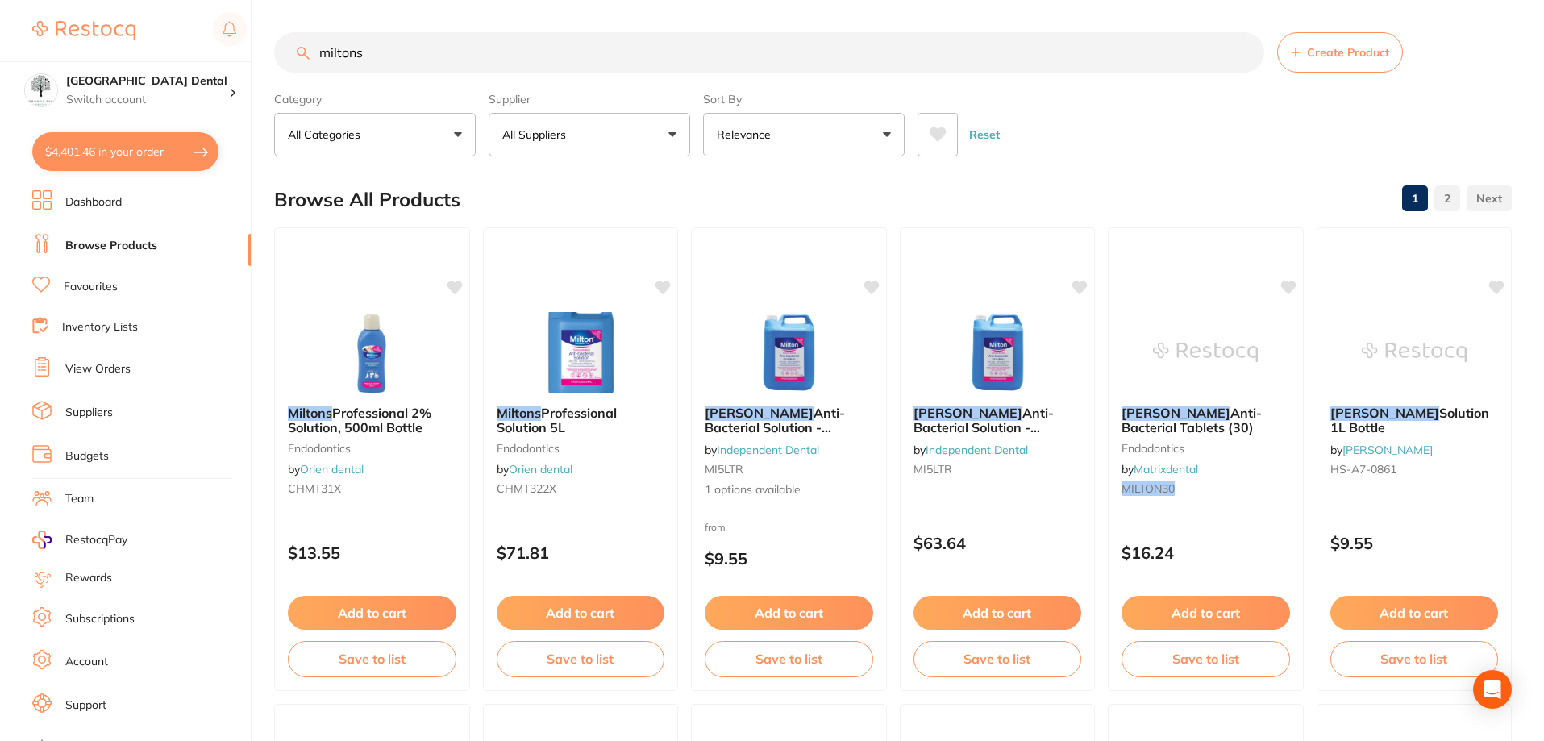
scroll to position [2757, 0]
click at [407, 67] on input "miltons" at bounding box center [769, 52] width 990 height 40
type input "m"
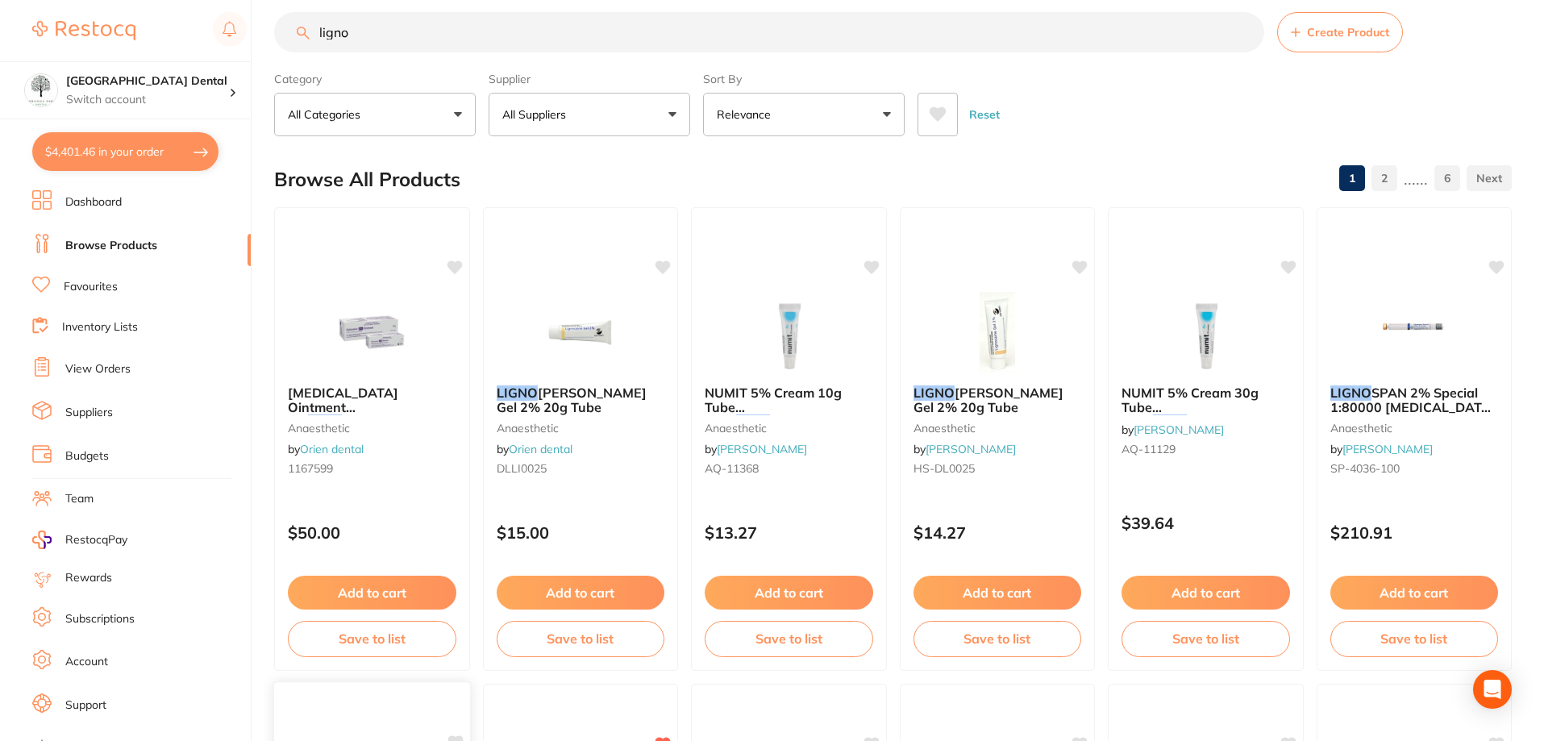
scroll to position [0, 0]
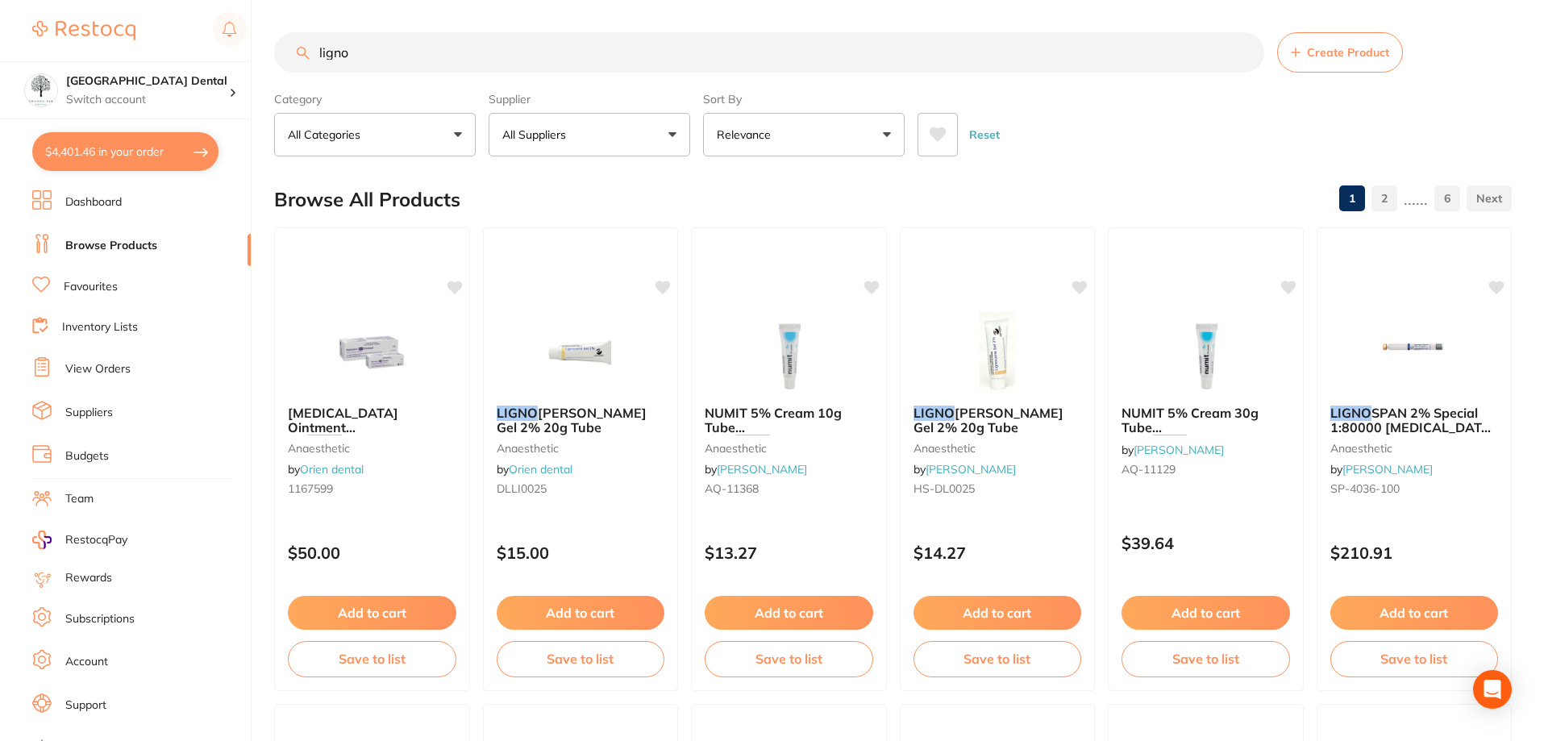
click at [656, 131] on button "All Suppliers" at bounding box center [590, 135] width 202 height 44
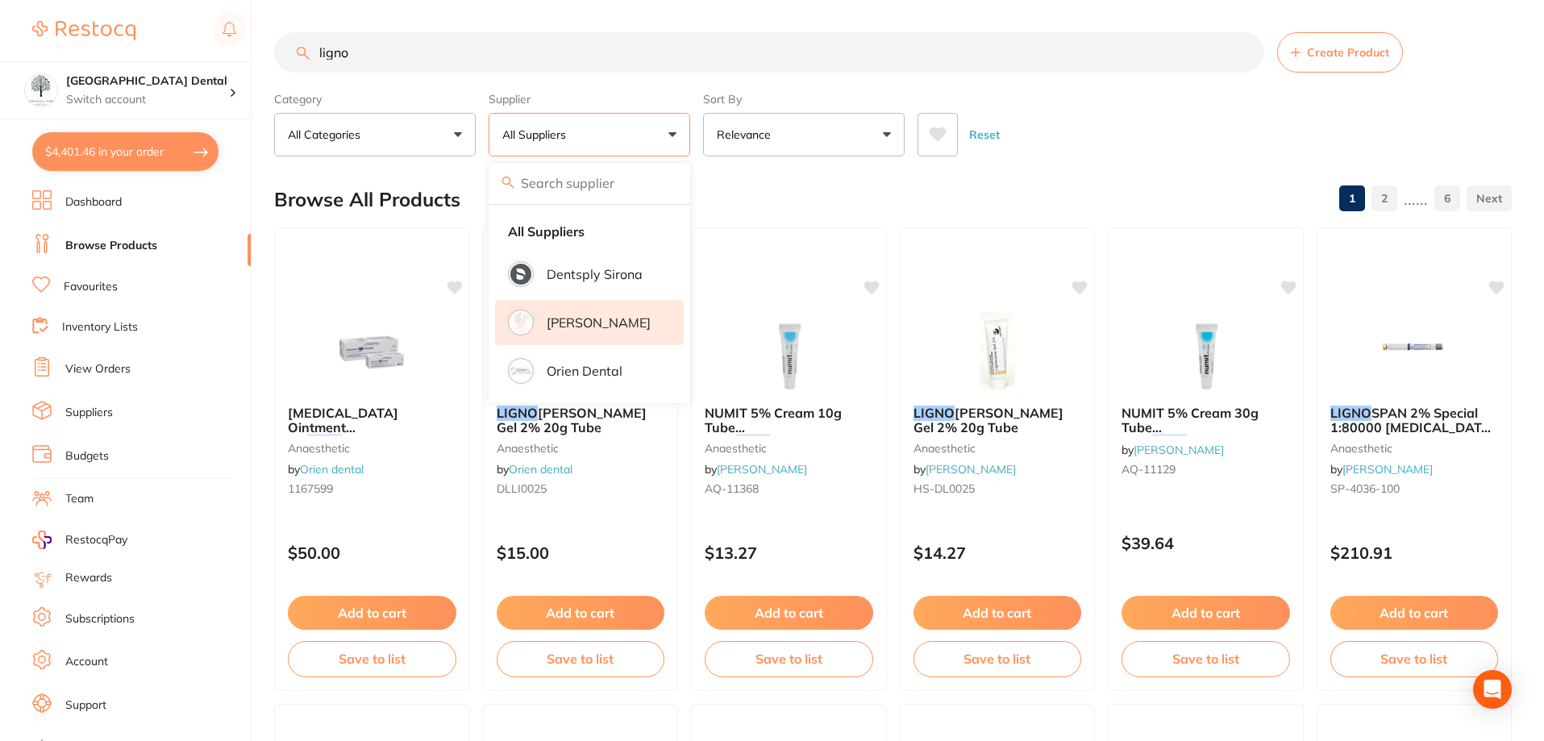
click at [575, 327] on p "[PERSON_NAME]" at bounding box center [599, 322] width 104 height 15
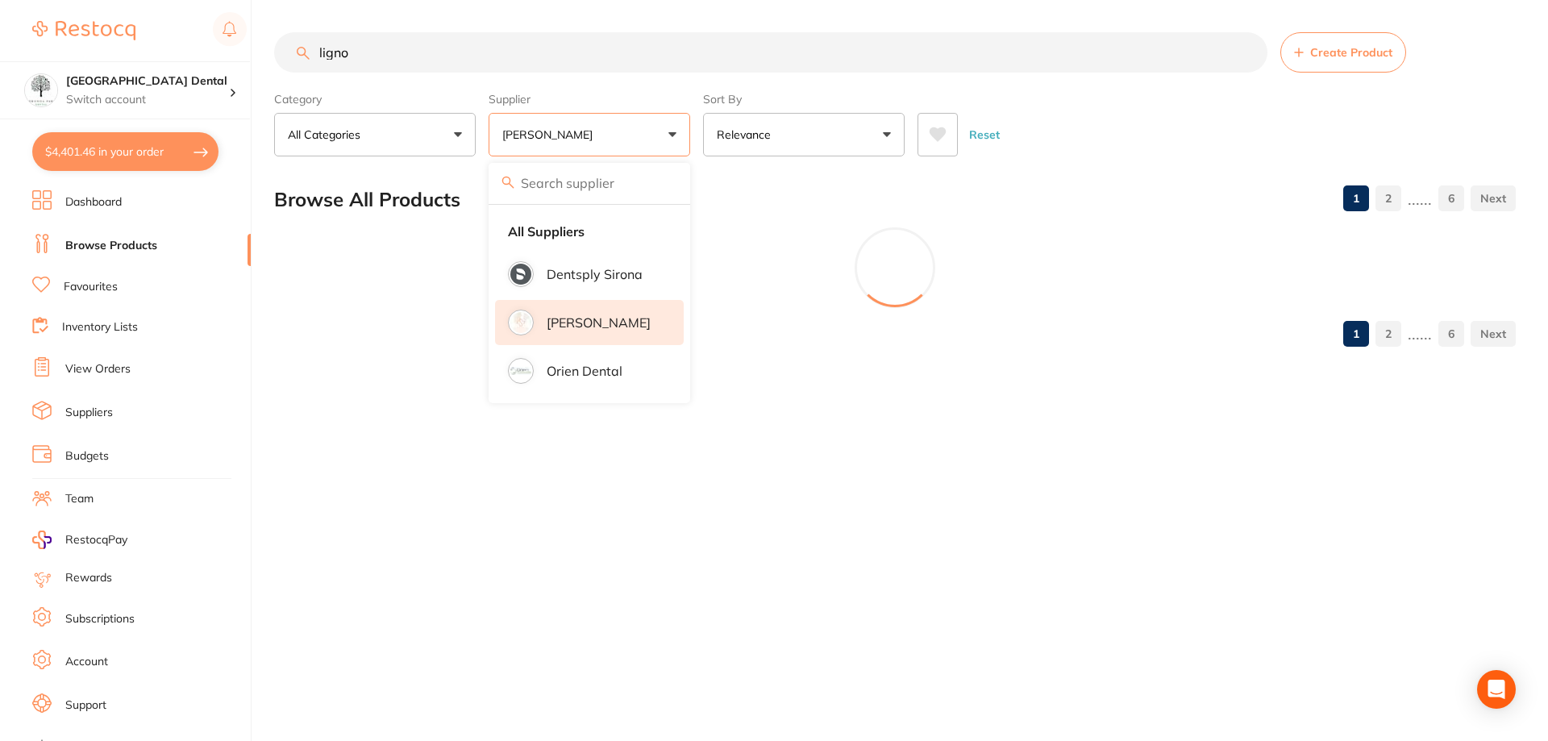
click at [1251, 133] on div "Reset" at bounding box center [1210, 128] width 585 height 56
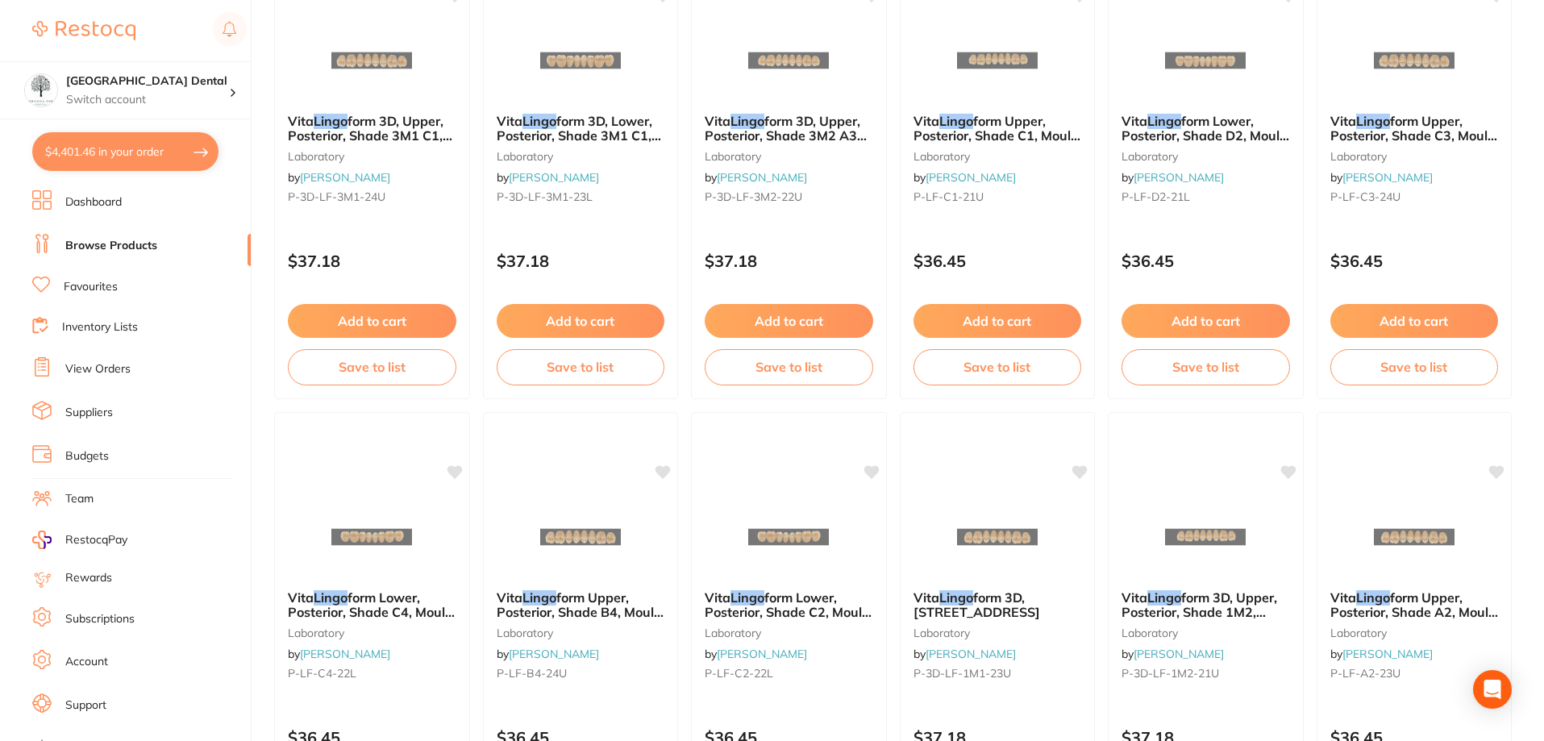
scroll to position [1935, 0]
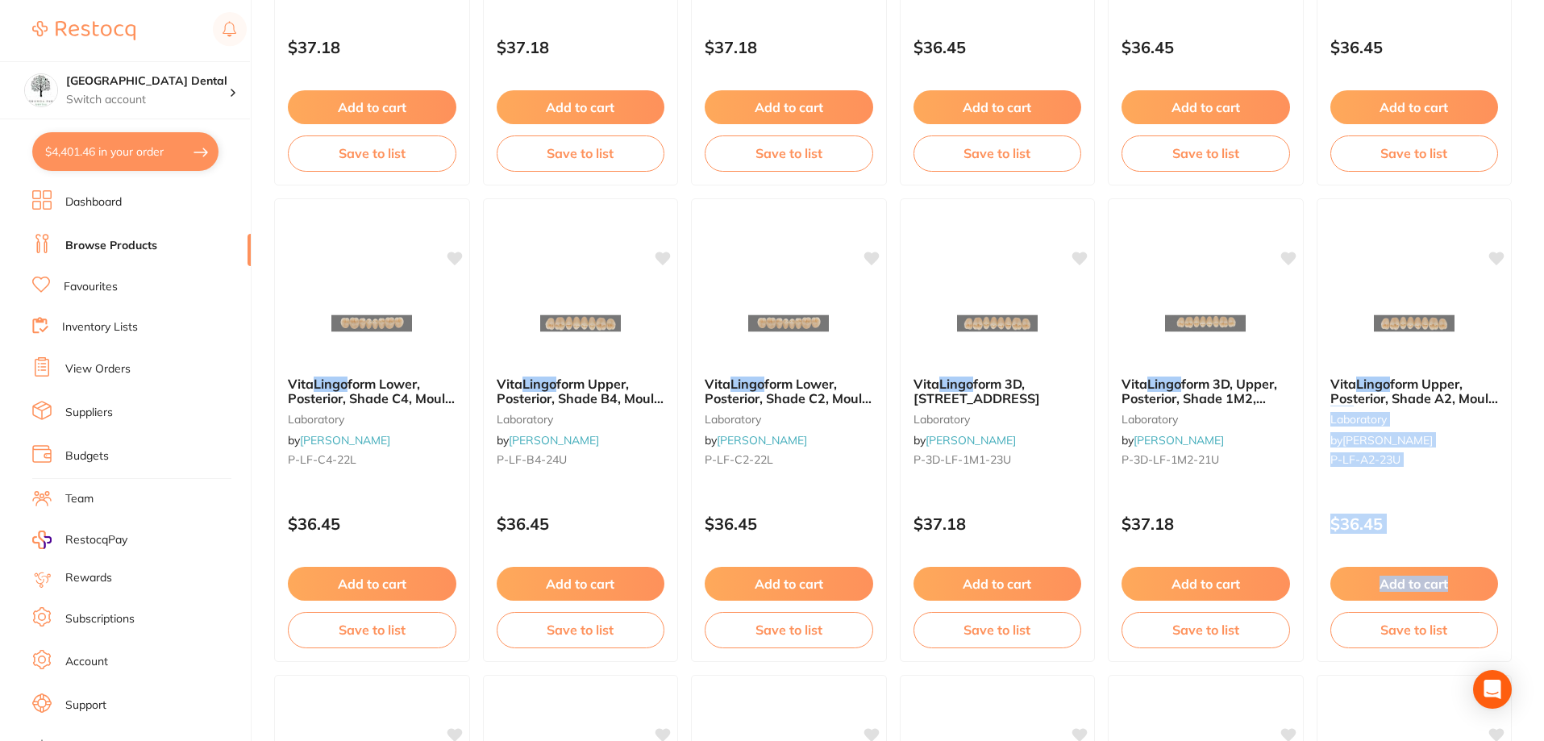
drag, startPoint x: 1543, startPoint y: 393, endPoint x: 1525, endPoint y: 444, distance: 54.8
click at [1523, 552] on main "ligno Create Product Category All Categories All Categories anaesthetic infecti…" at bounding box center [909, 358] width 1270 height 4587
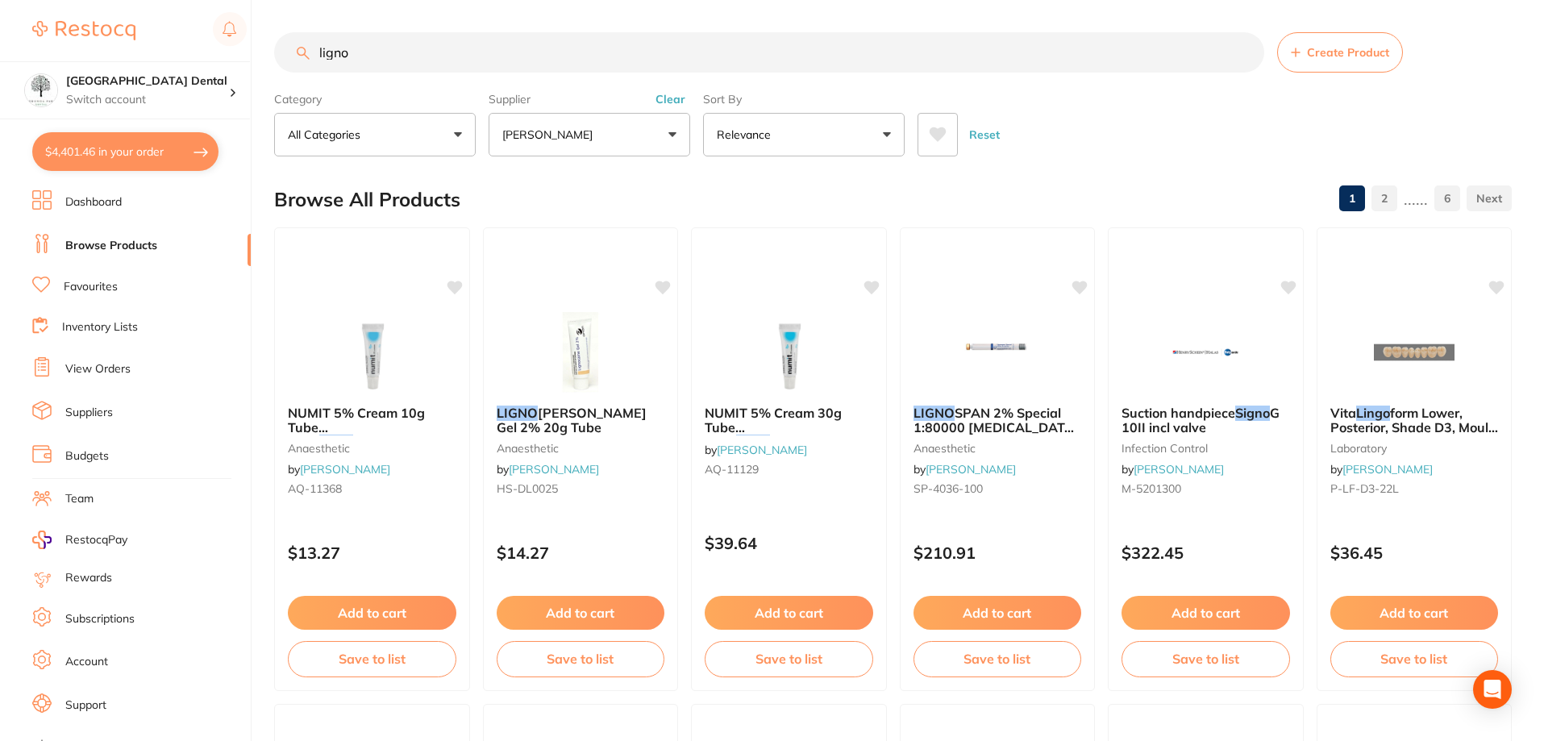
scroll to position [0, 0]
click at [644, 147] on button "[PERSON_NAME]" at bounding box center [590, 135] width 202 height 44
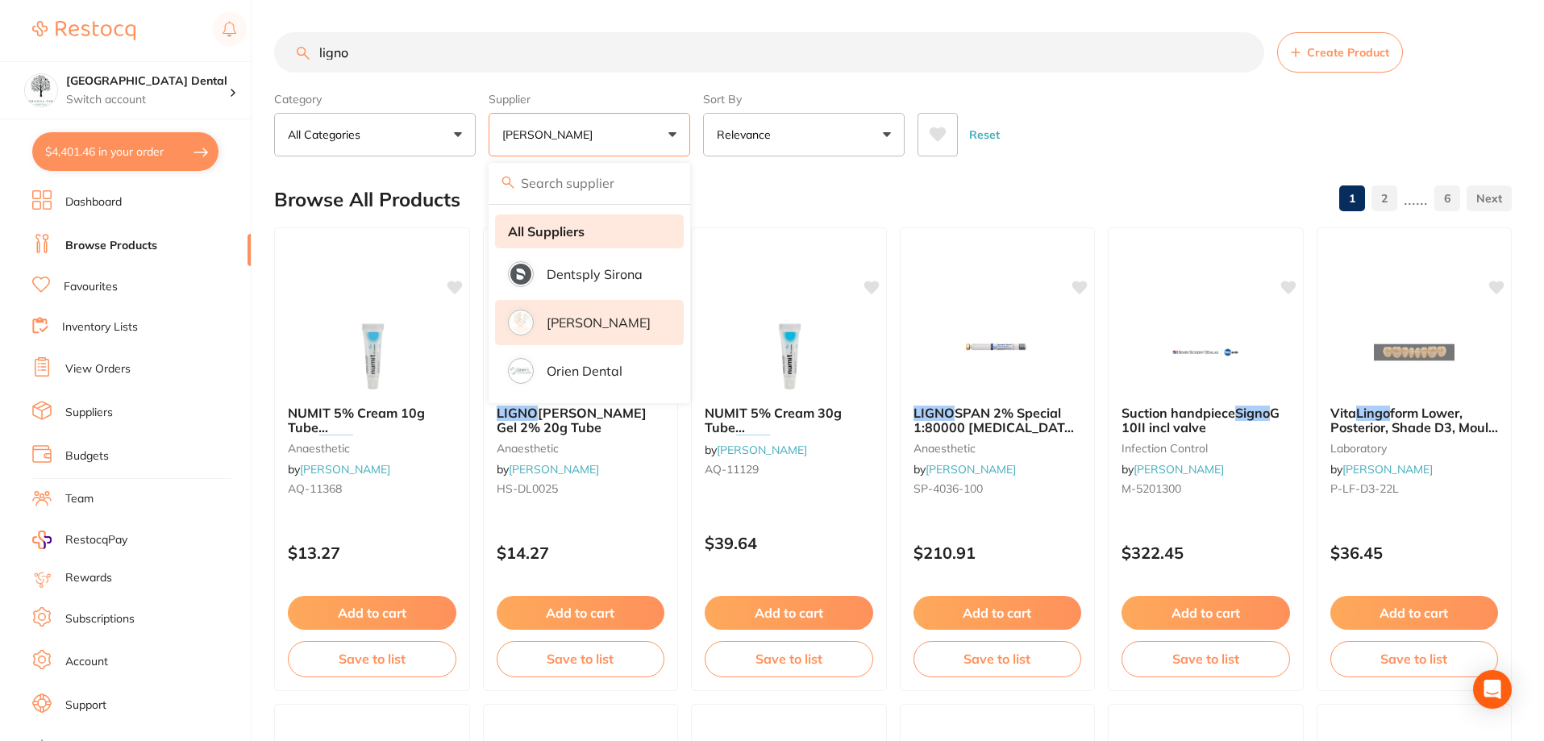
click at [564, 233] on strong "All Suppliers" at bounding box center [546, 231] width 77 height 15
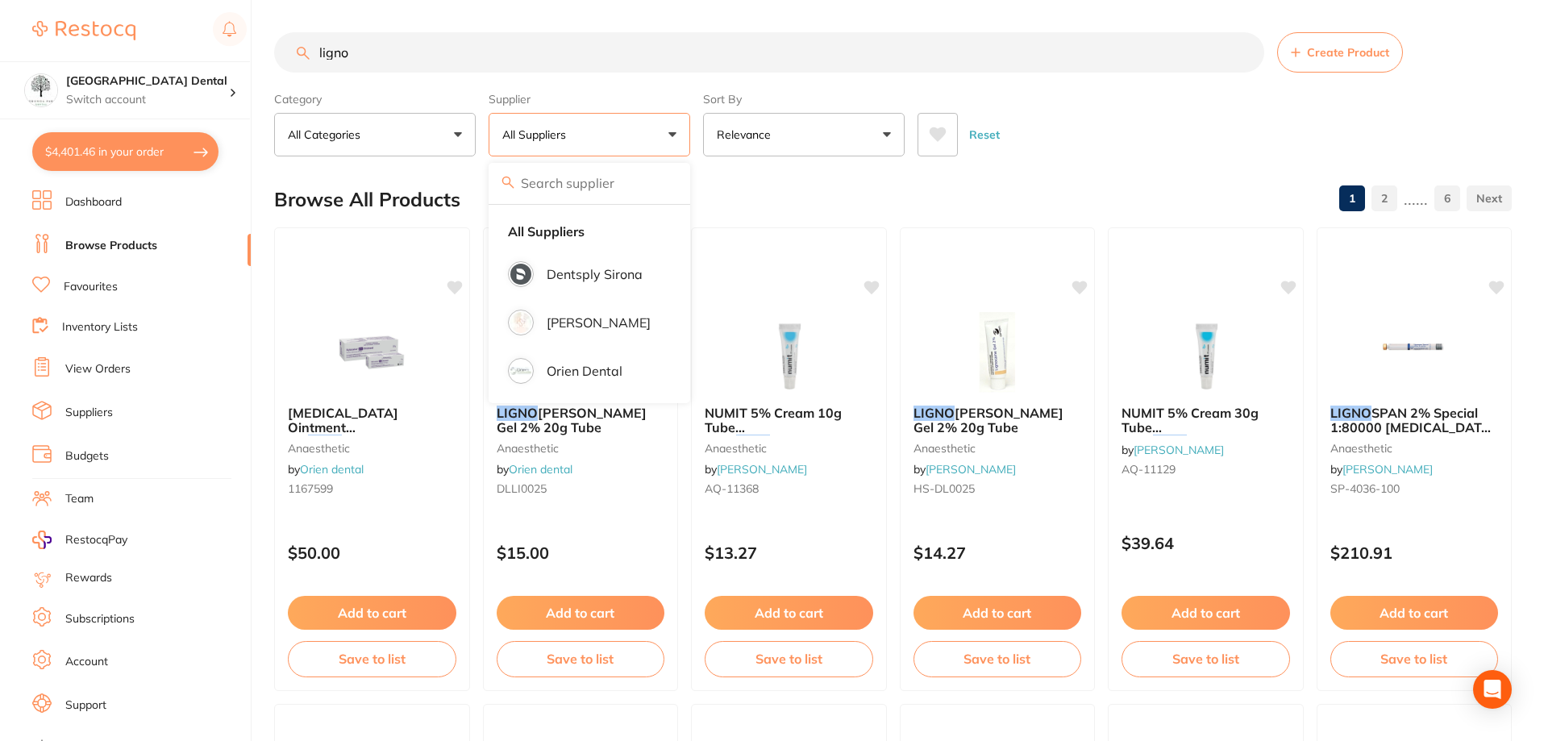
click at [360, 48] on input "ligno" at bounding box center [769, 52] width 990 height 40
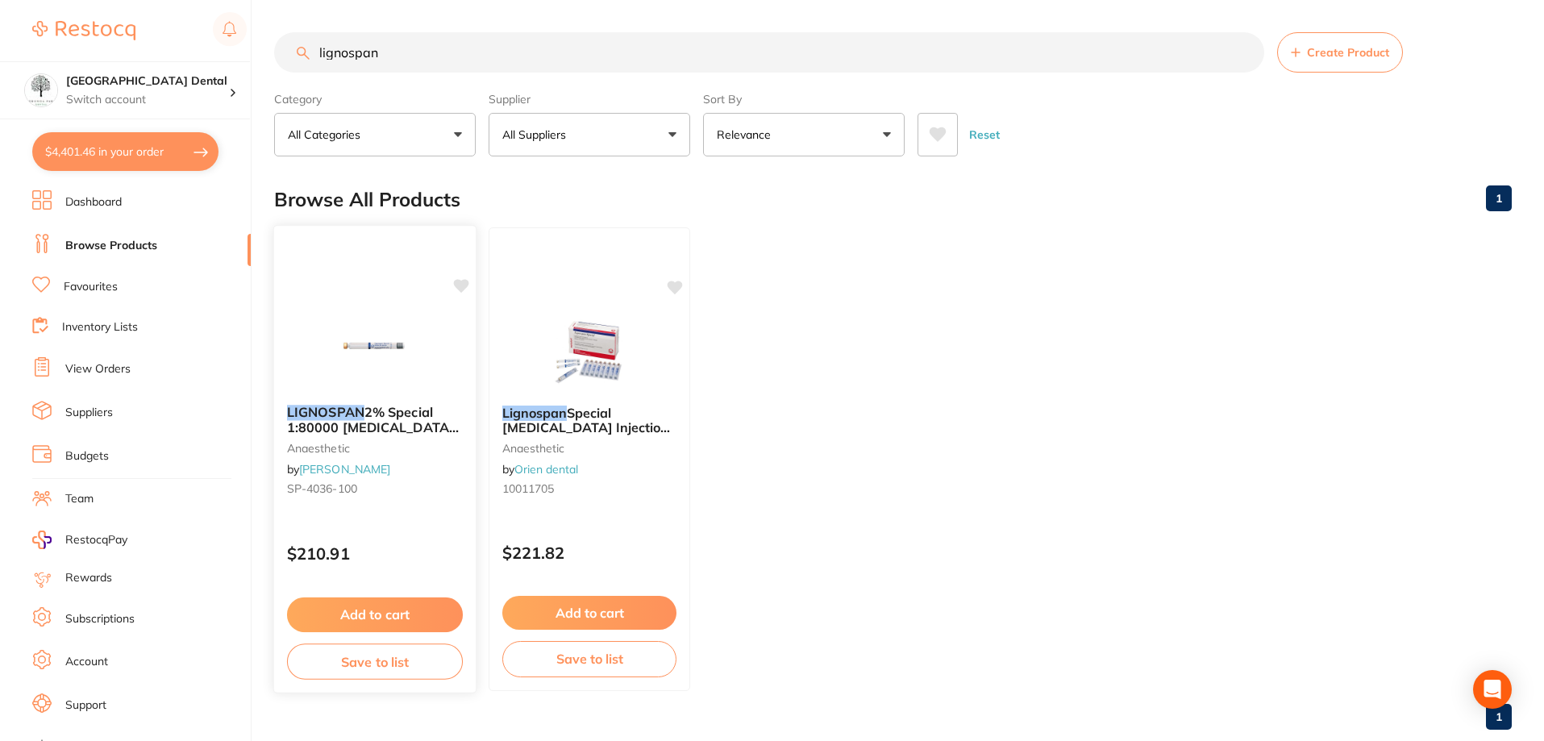
type input "lignospan"
click at [371, 625] on button "Add to cart" at bounding box center [375, 615] width 176 height 35
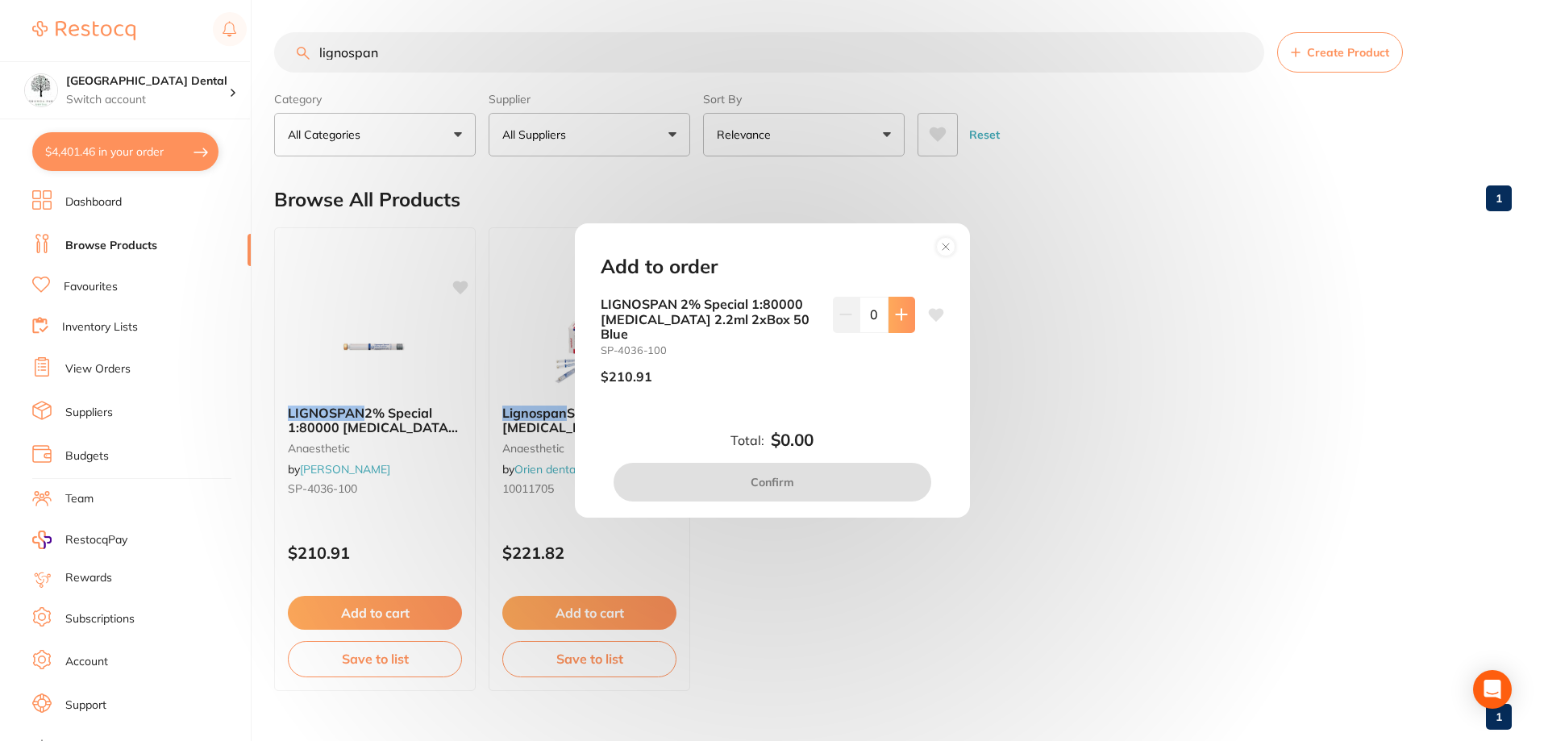
click at [909, 314] on button at bounding box center [902, 314] width 27 height 35
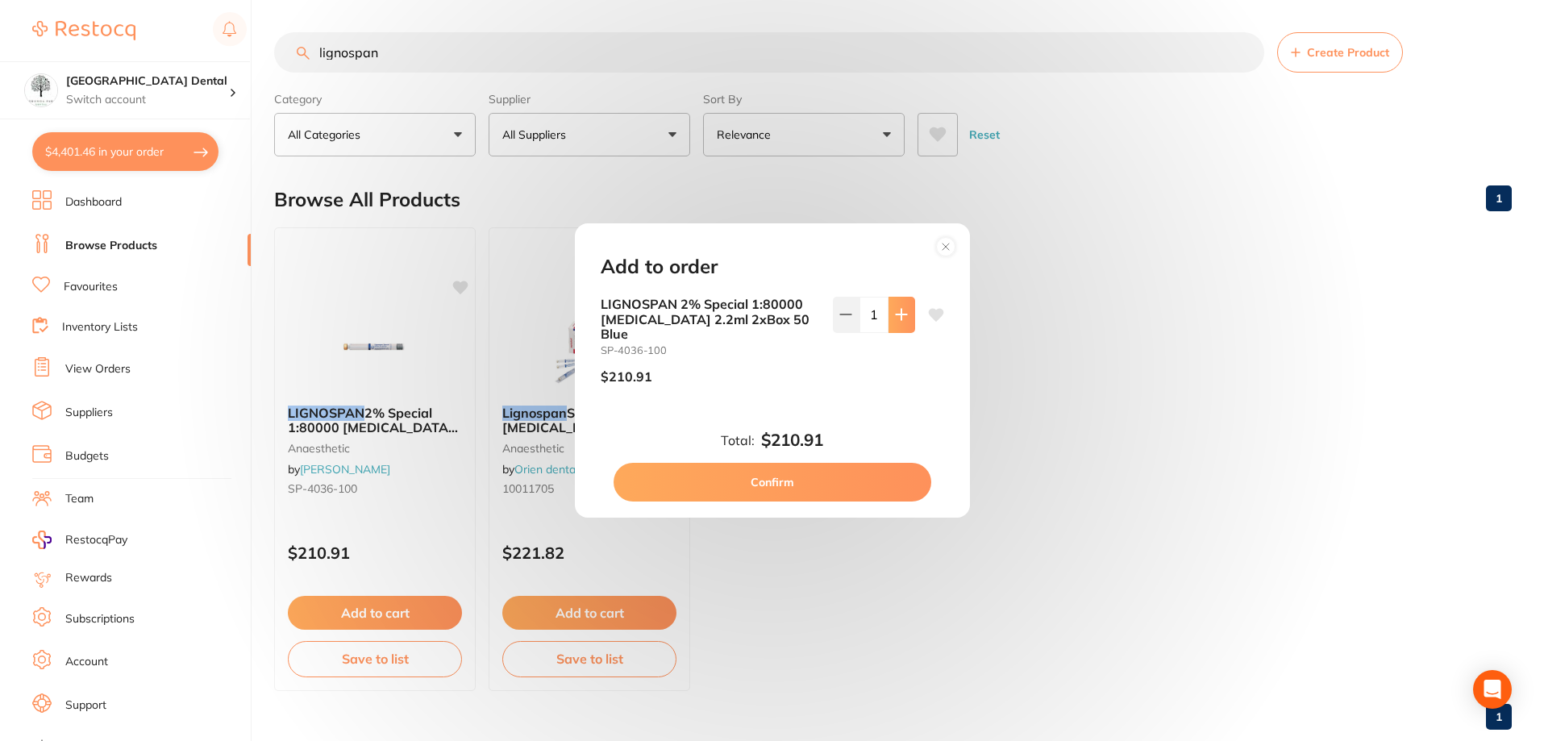
click at [899, 318] on icon at bounding box center [901, 314] width 13 height 13
click at [895, 321] on icon at bounding box center [901, 314] width 13 height 13
click at [902, 316] on icon at bounding box center [901, 314] width 13 height 13
type input "4"
click at [778, 486] on button "Confirm" at bounding box center [773, 482] width 318 height 39
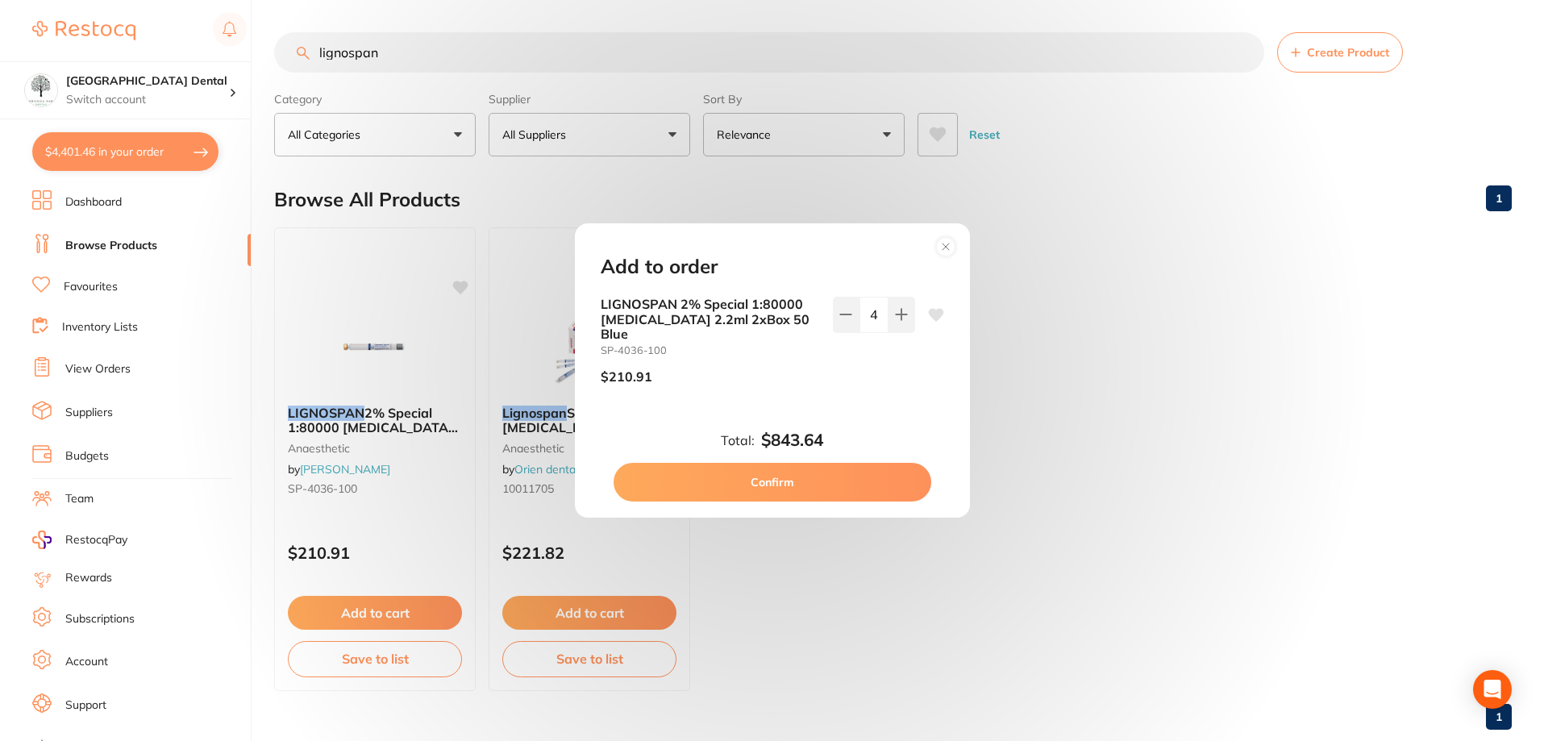
checkbox input "false"
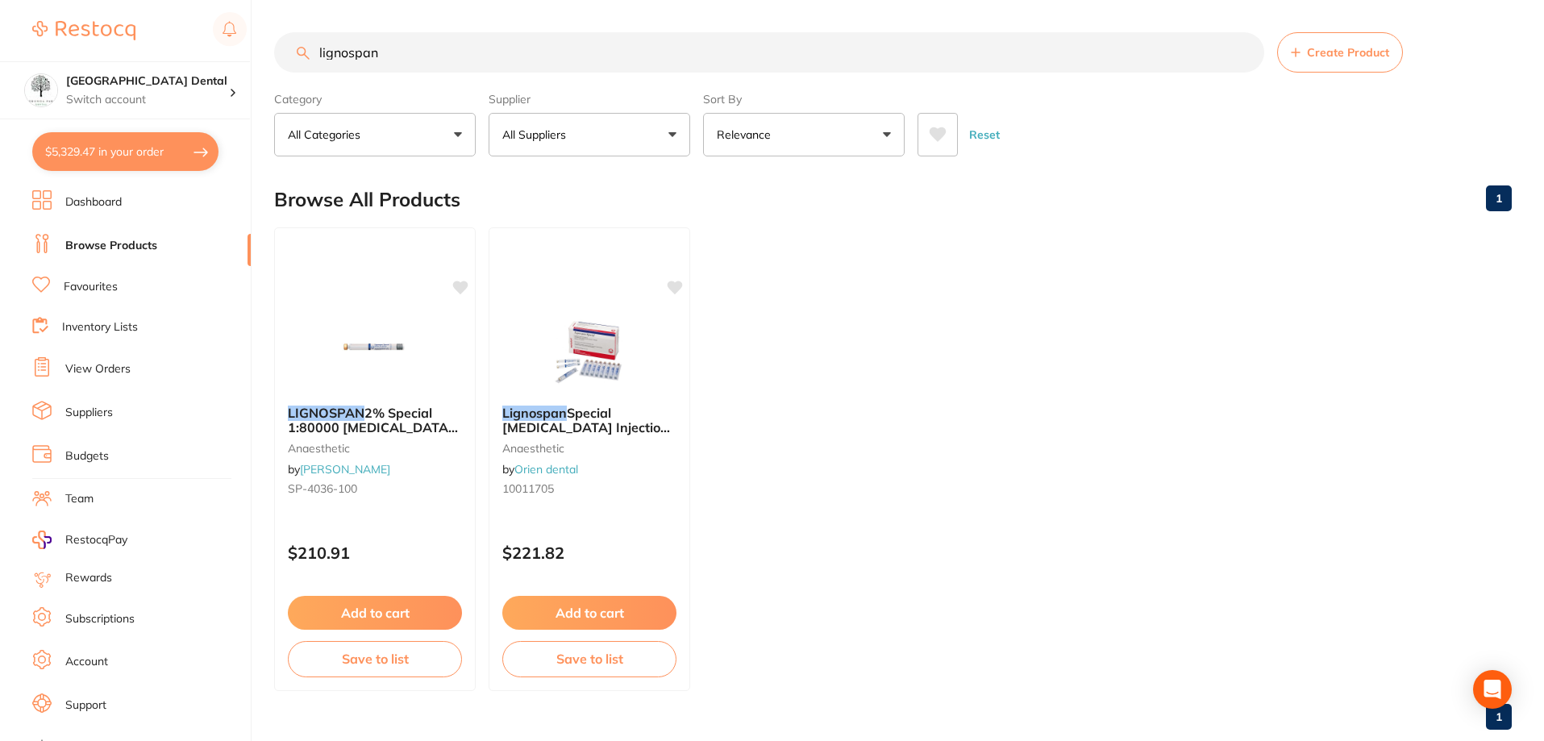
click at [395, 55] on input "lignospan" at bounding box center [769, 52] width 990 height 40
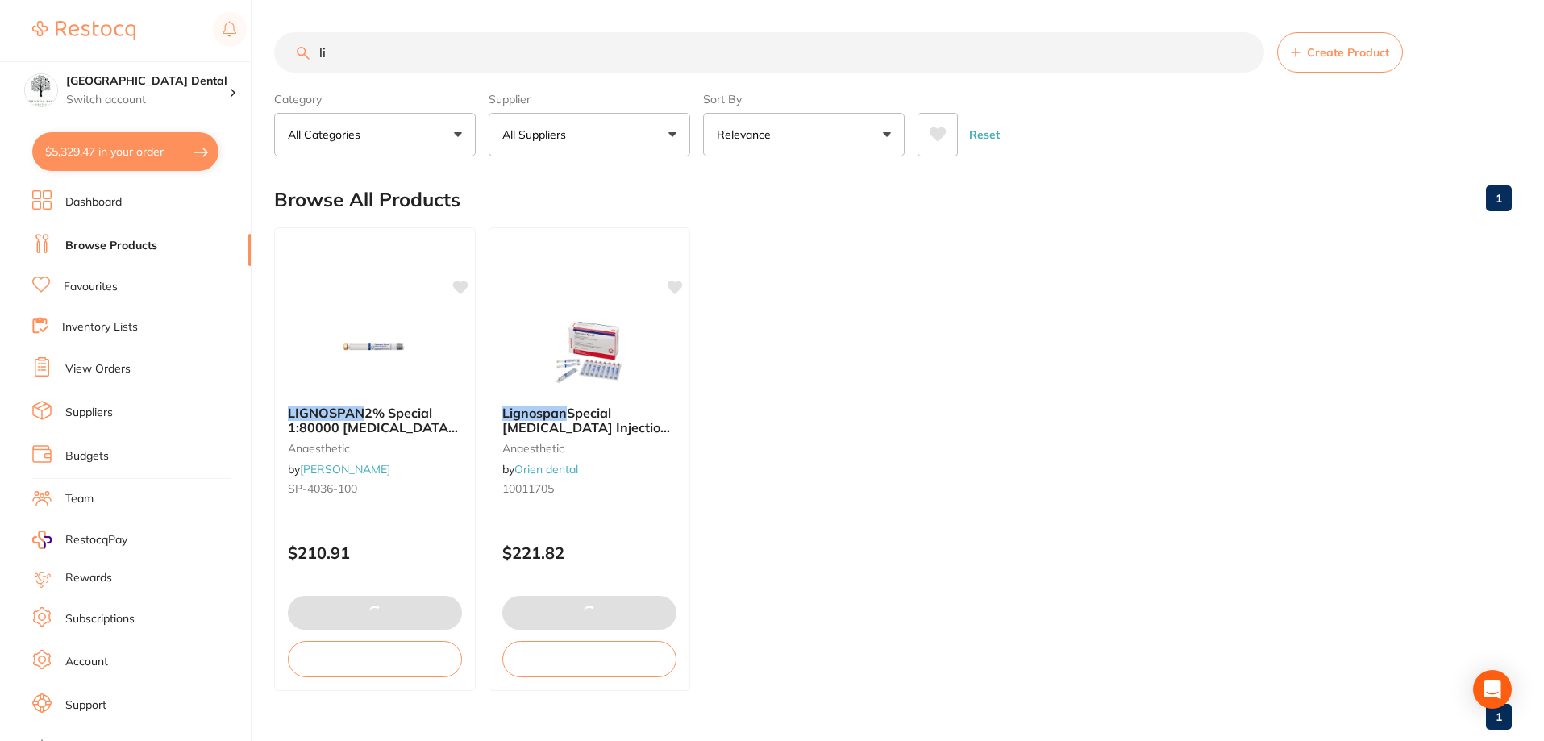
type input "l"
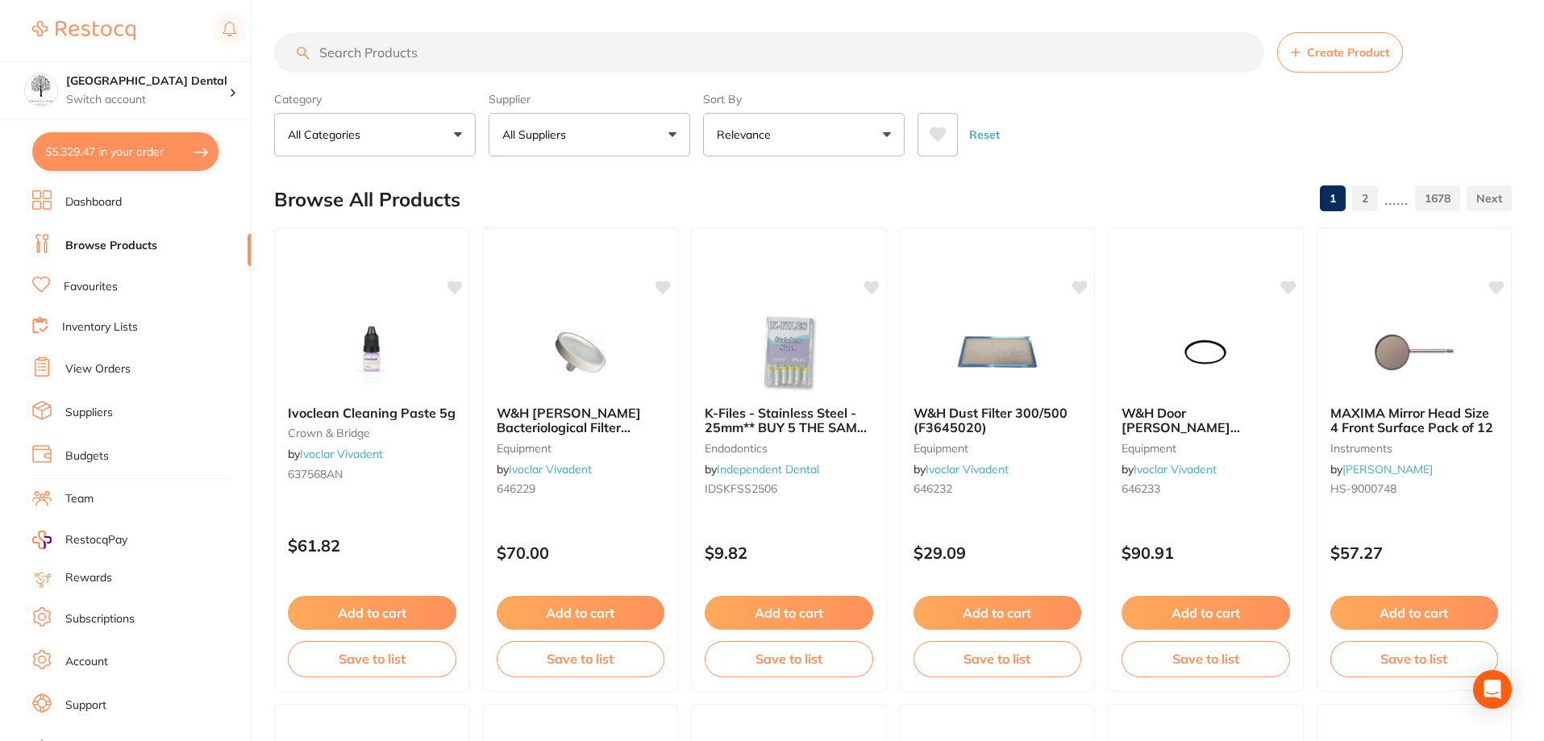
click at [73, 142] on button "$5,329.47 in your order" at bounding box center [125, 151] width 186 height 39
checkbox input "true"
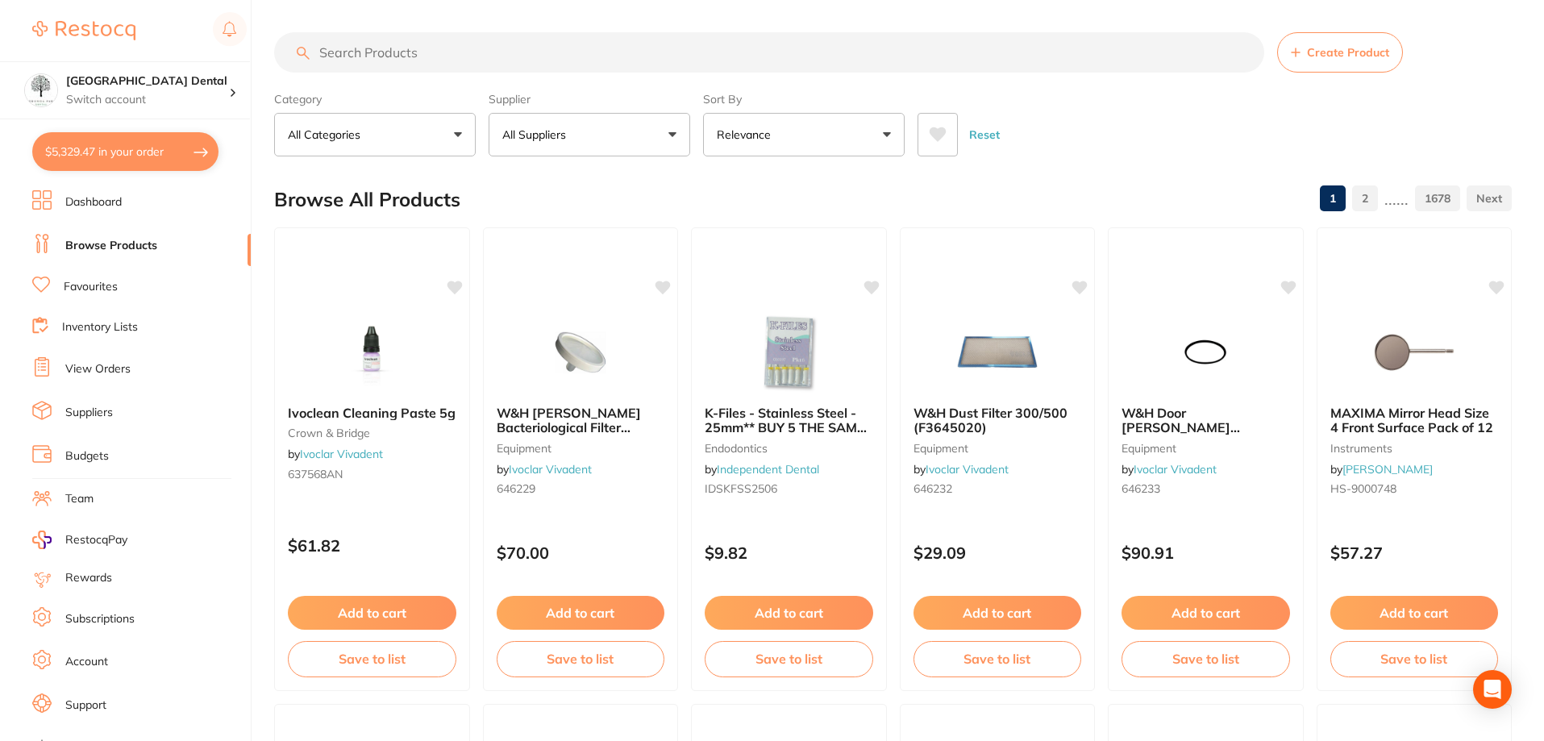
checkbox input "true"
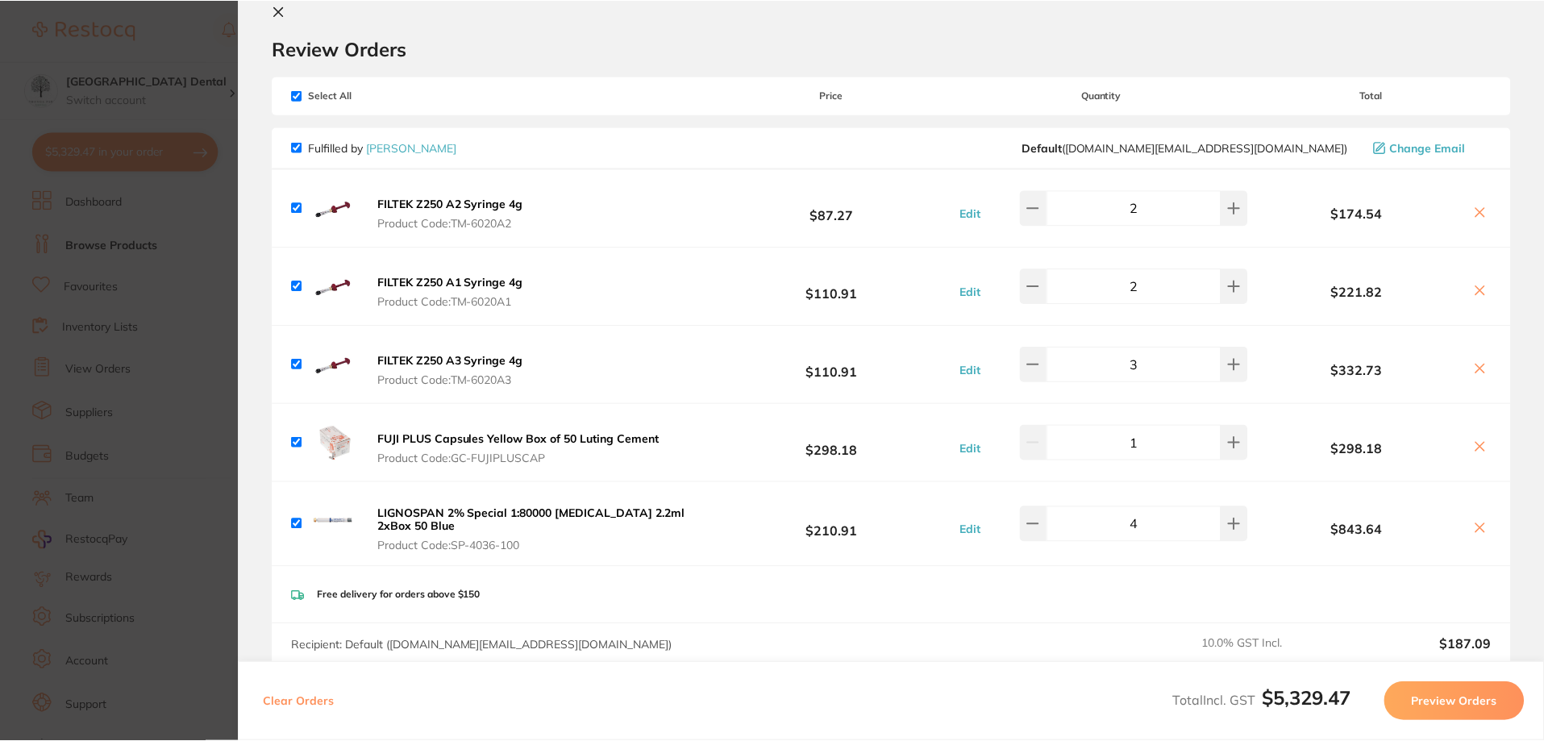
scroll to position [0, 0]
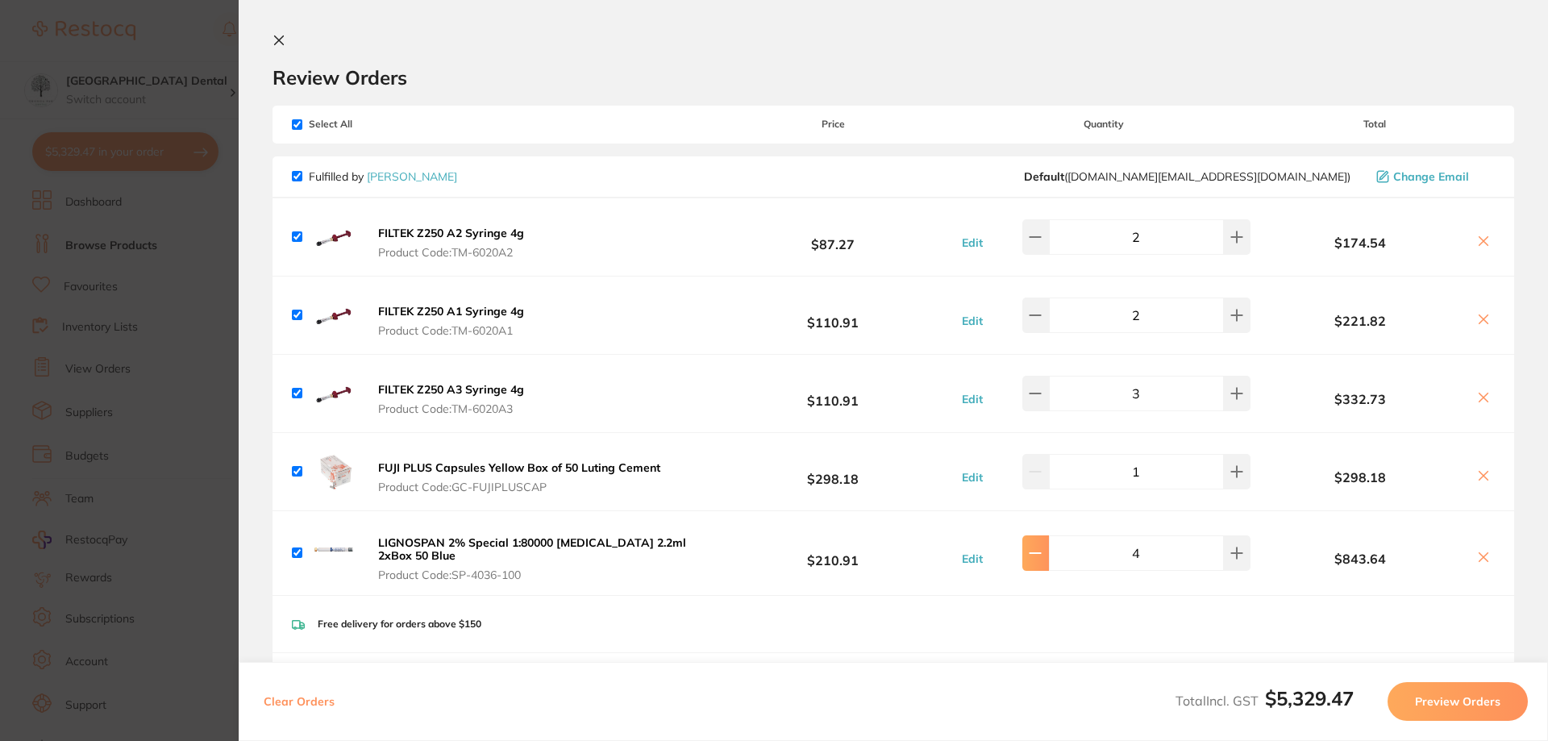
click at [1038, 568] on button at bounding box center [1035, 552] width 27 height 35
click at [1049, 559] on button at bounding box center [1035, 552] width 27 height 35
type input "2"
click at [284, 38] on icon at bounding box center [279, 40] width 13 height 13
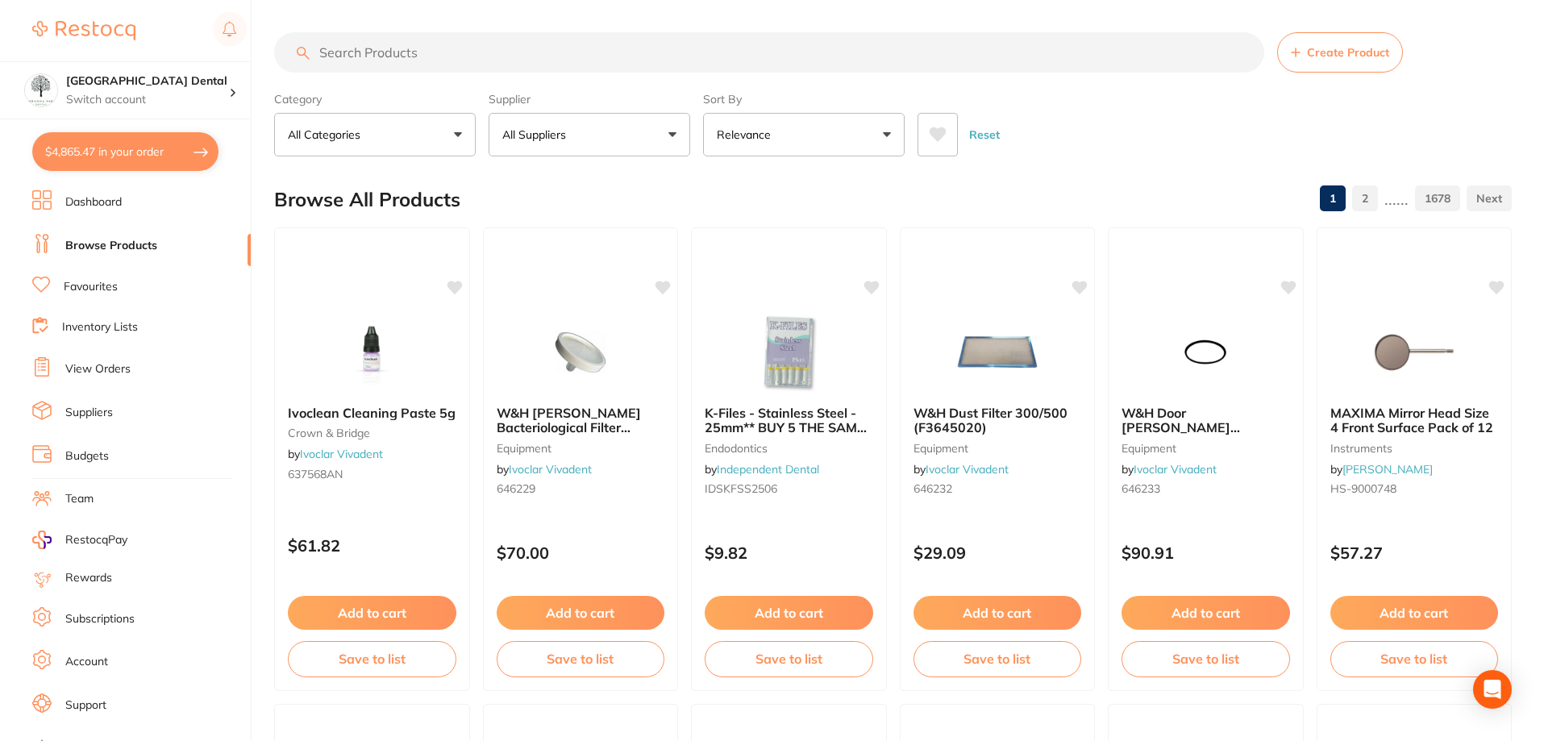
scroll to position [1, 0]
